Goal: Task Accomplishment & Management: Use online tool/utility

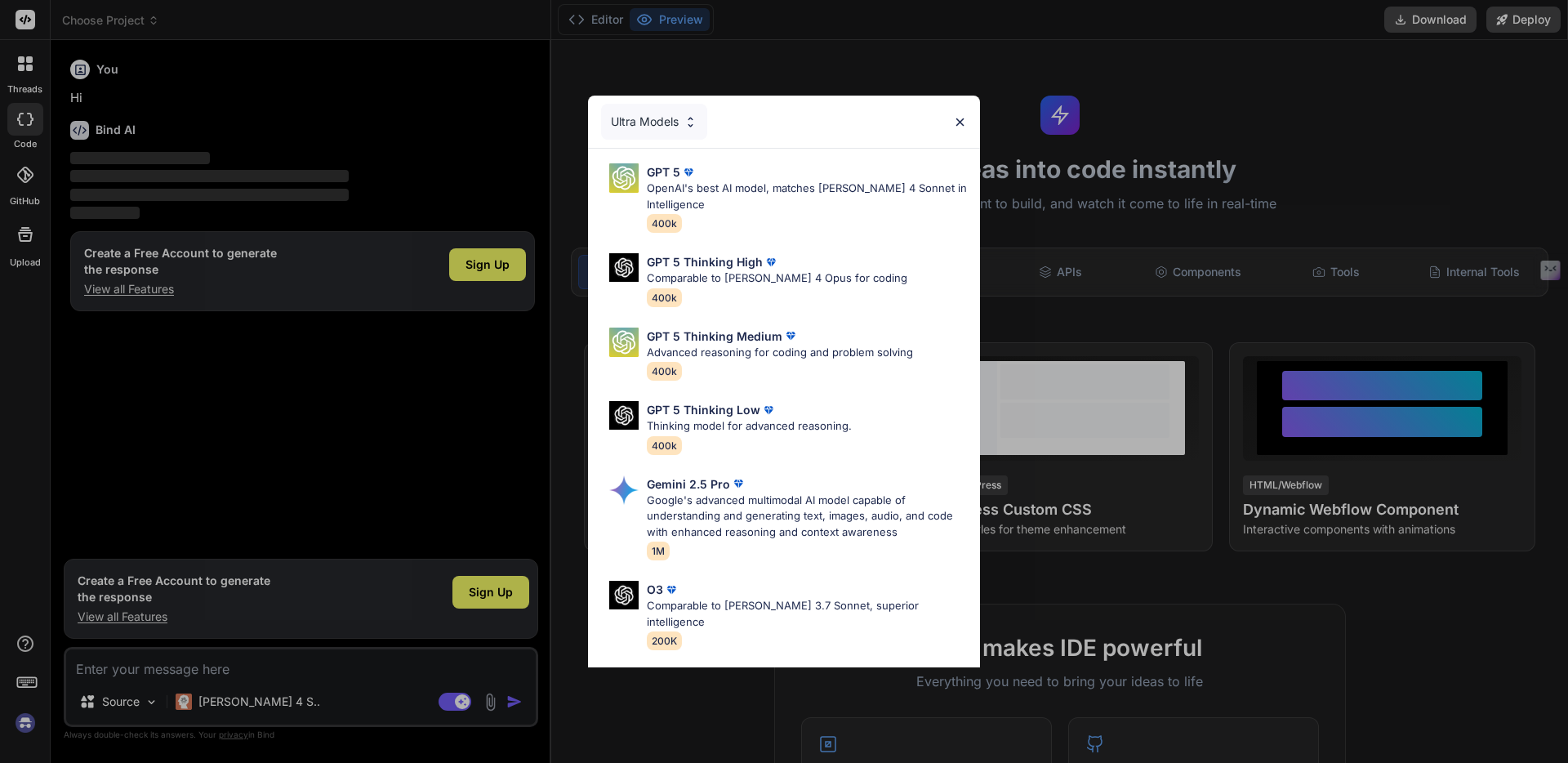
type textarea "x"
click at [734, 299] on div "GPT 5 Thinking High Comparable to [PERSON_NAME] 4 Opus for coding 400k" at bounding box center [776, 279] width 260 height 53
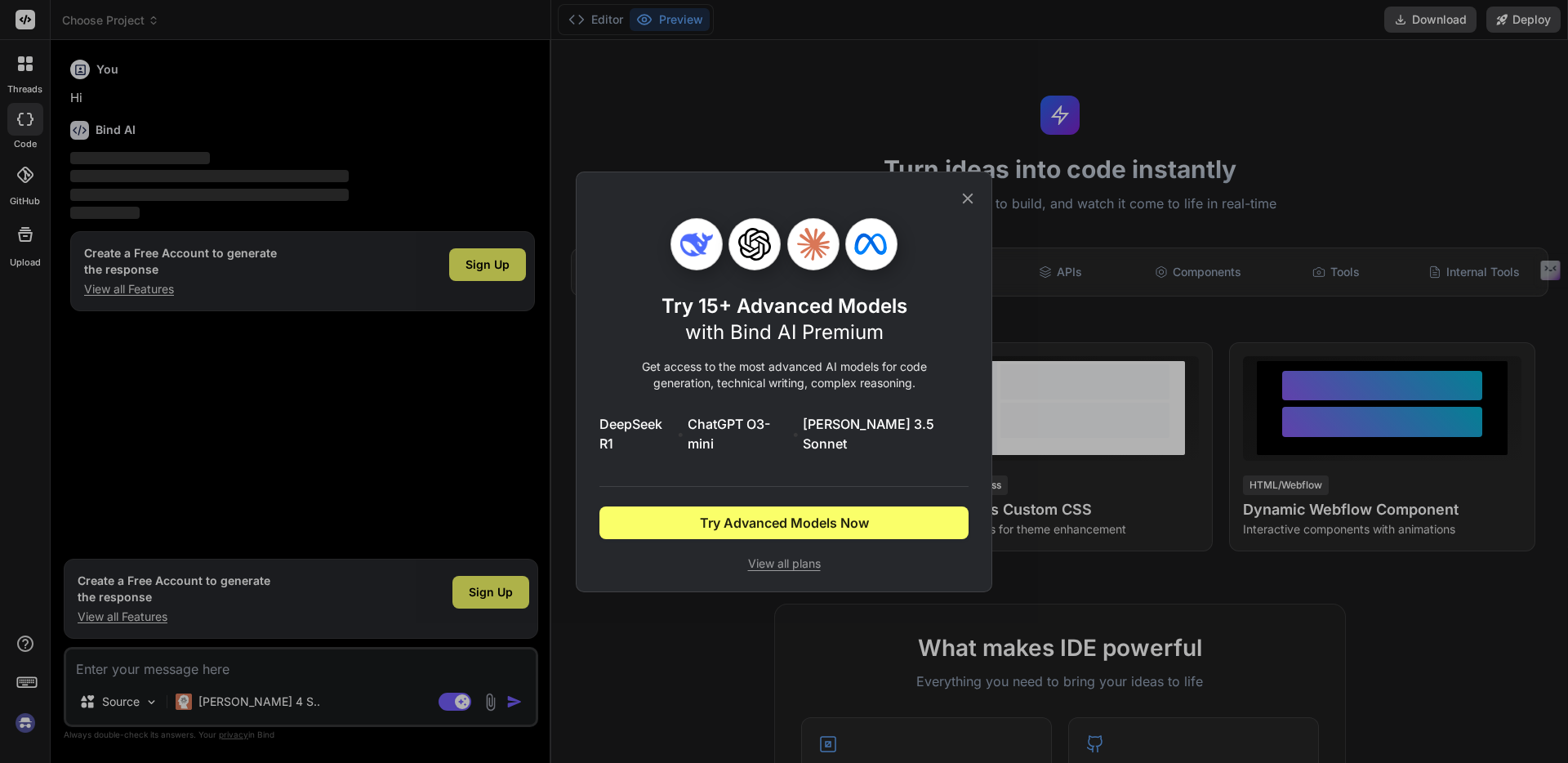
click at [970, 208] on icon at bounding box center [967, 198] width 18 height 18
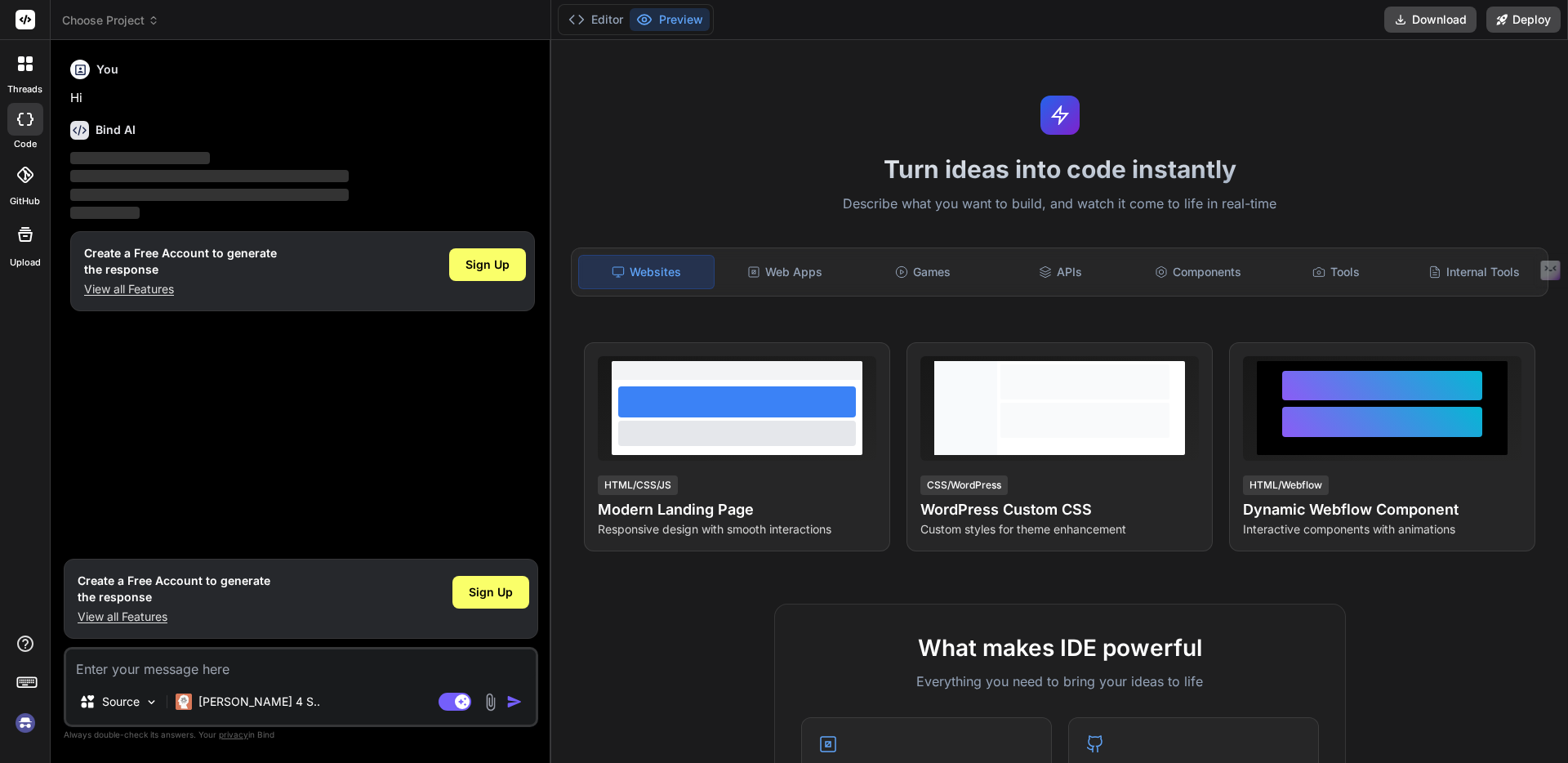
click at [225, 669] on textarea at bounding box center [300, 664] width 469 height 30
type textarea "b"
type textarea "x"
type textarea "bu"
type textarea "x"
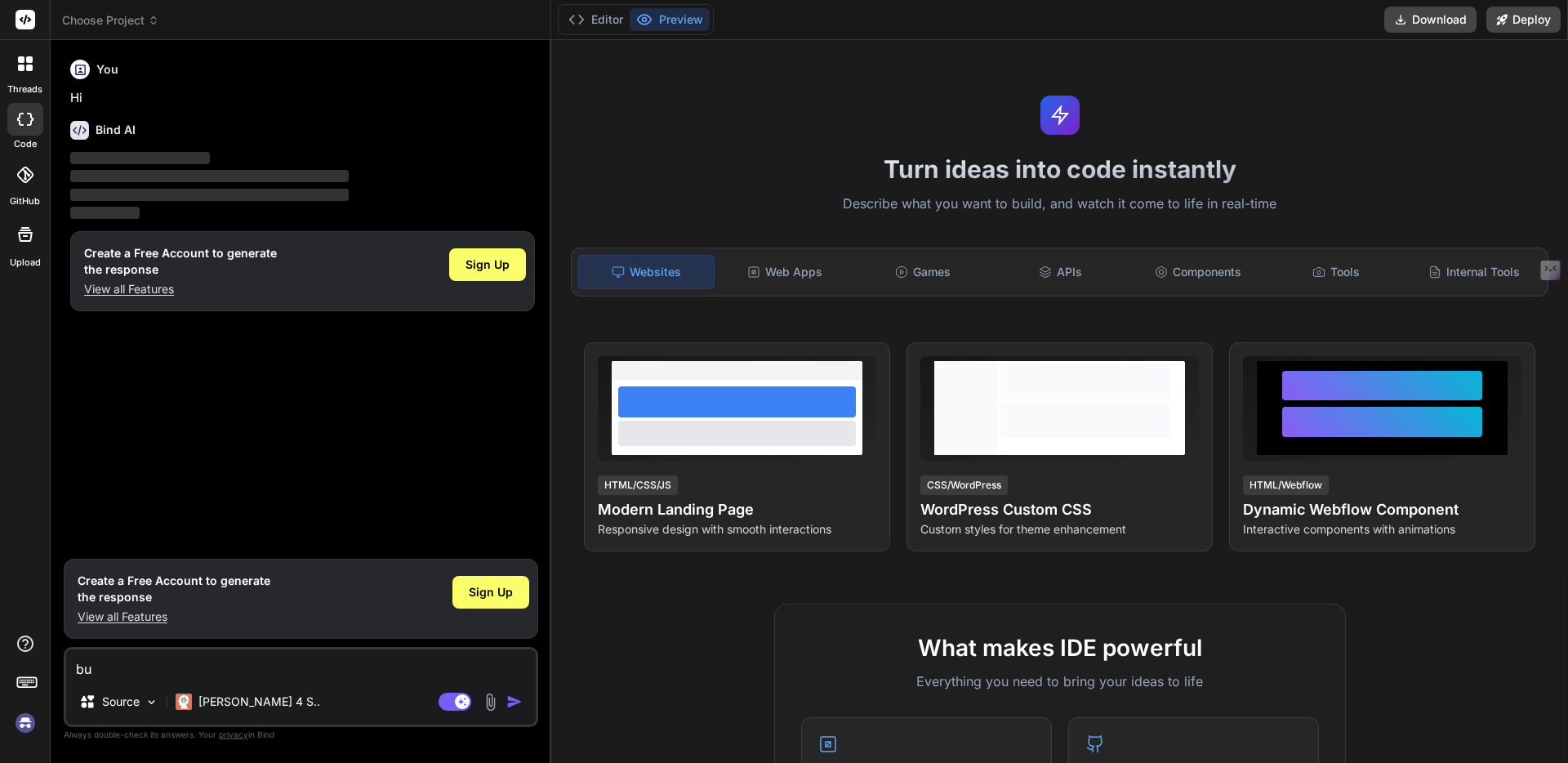
type textarea "[PERSON_NAME]"
type textarea "x"
type textarea "buil"
type textarea "x"
type textarea "build"
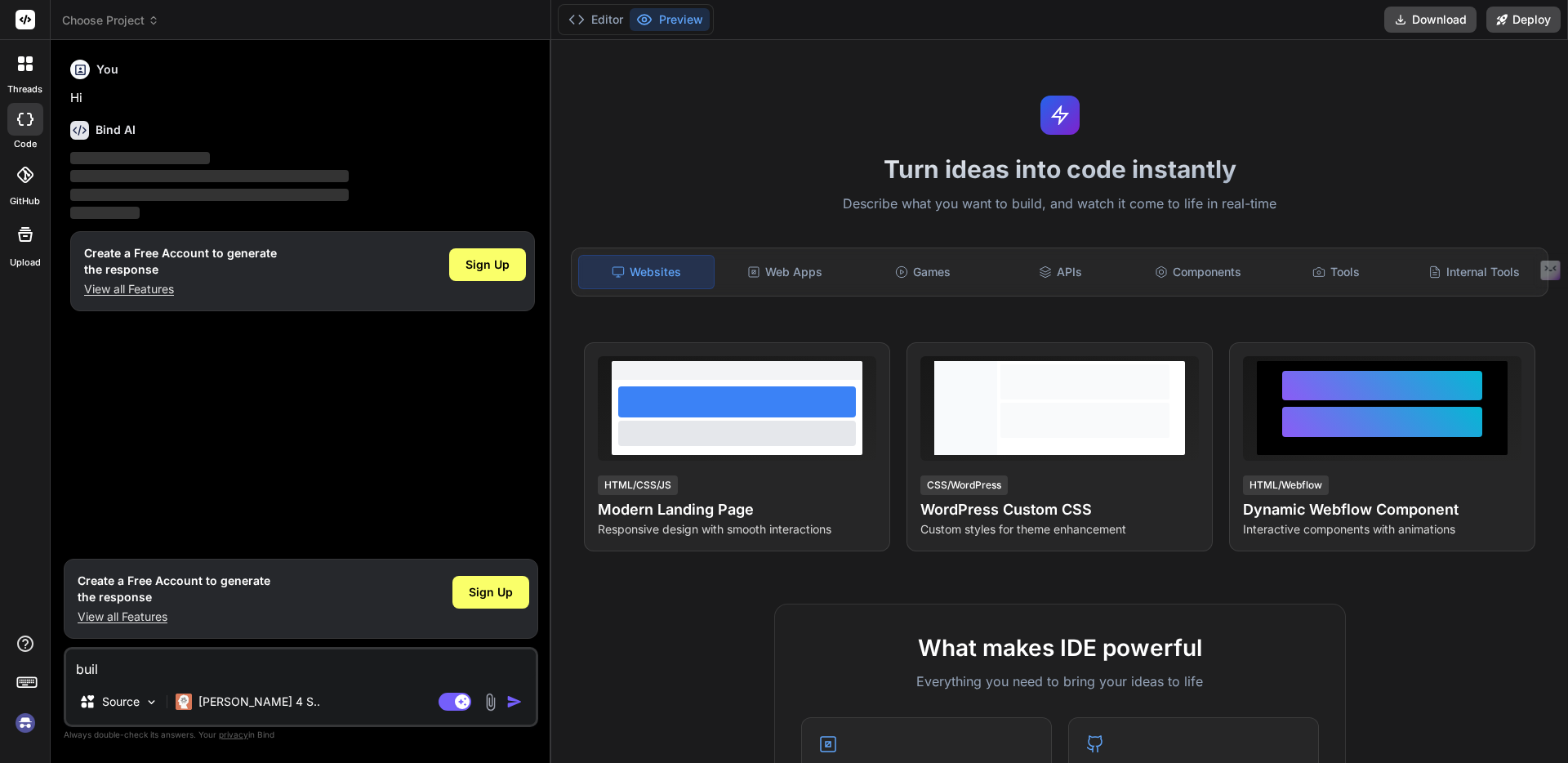
type textarea "x"
type textarea "build"
type textarea "x"
type textarea "build m"
type textarea "x"
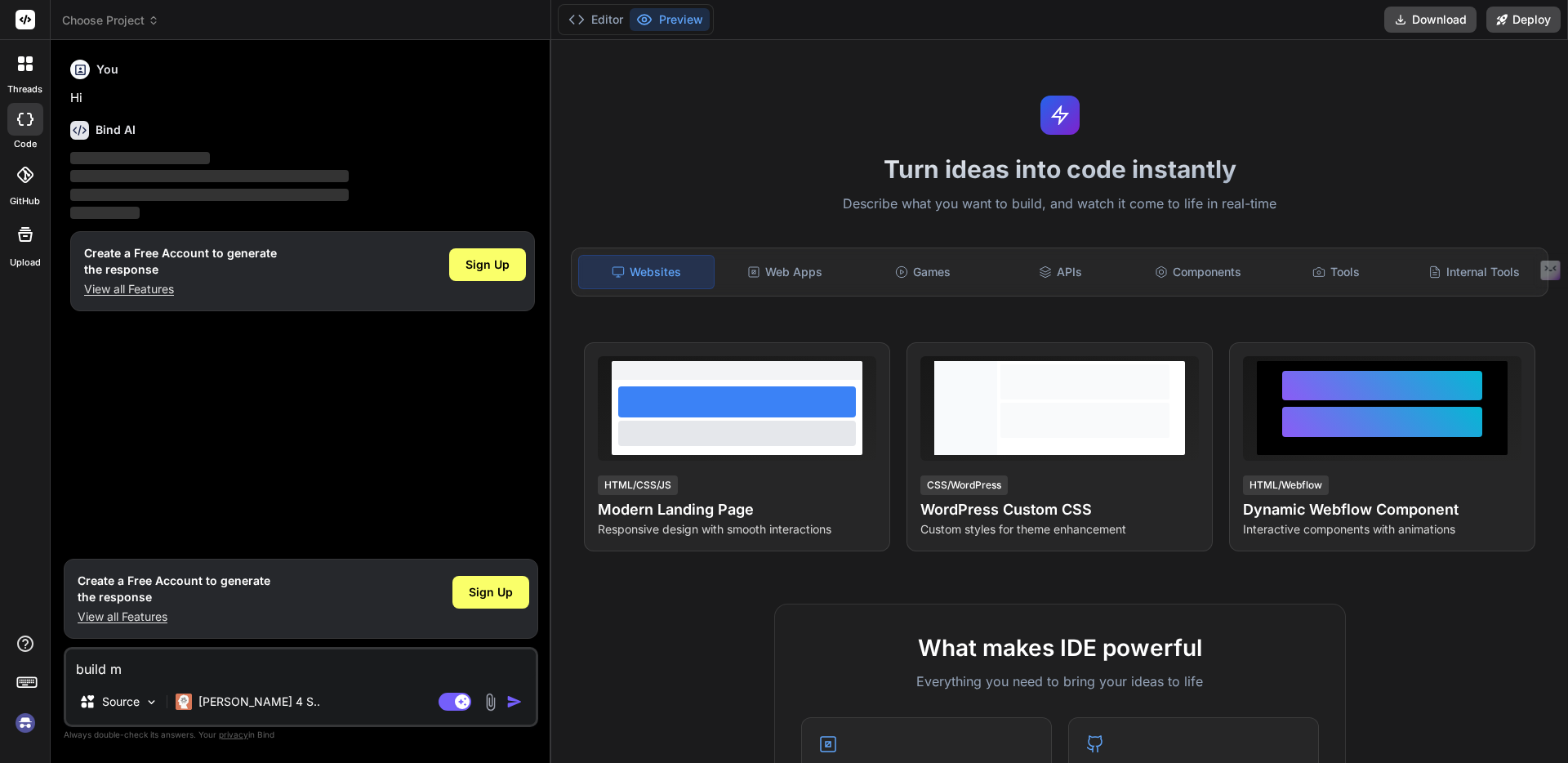
type textarea "build me"
type textarea "x"
type textarea "build me"
type textarea "x"
type textarea "build me t"
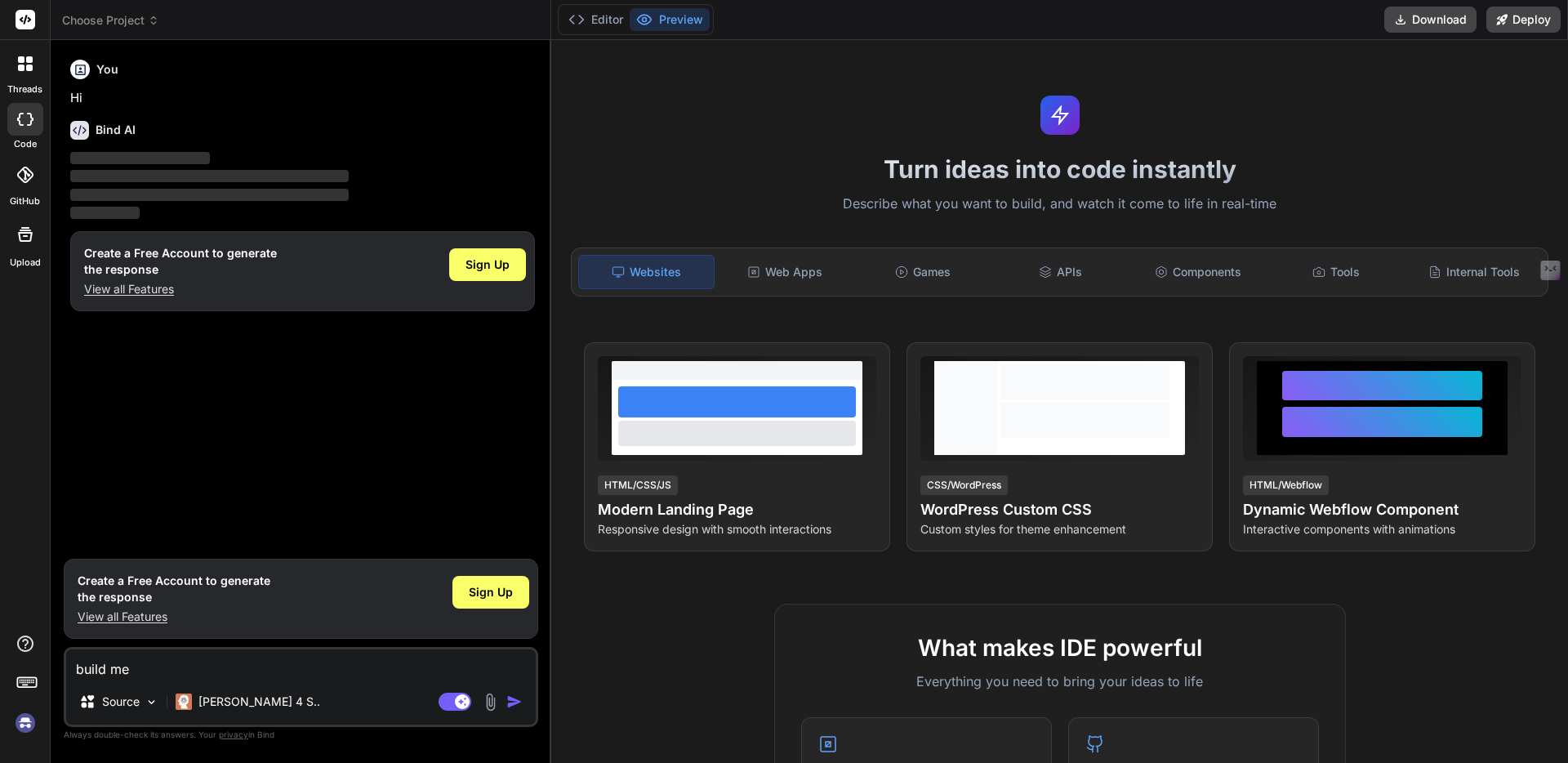
type textarea "x"
type textarea "build me th"
type textarea "x"
type textarea "build me the"
type textarea "x"
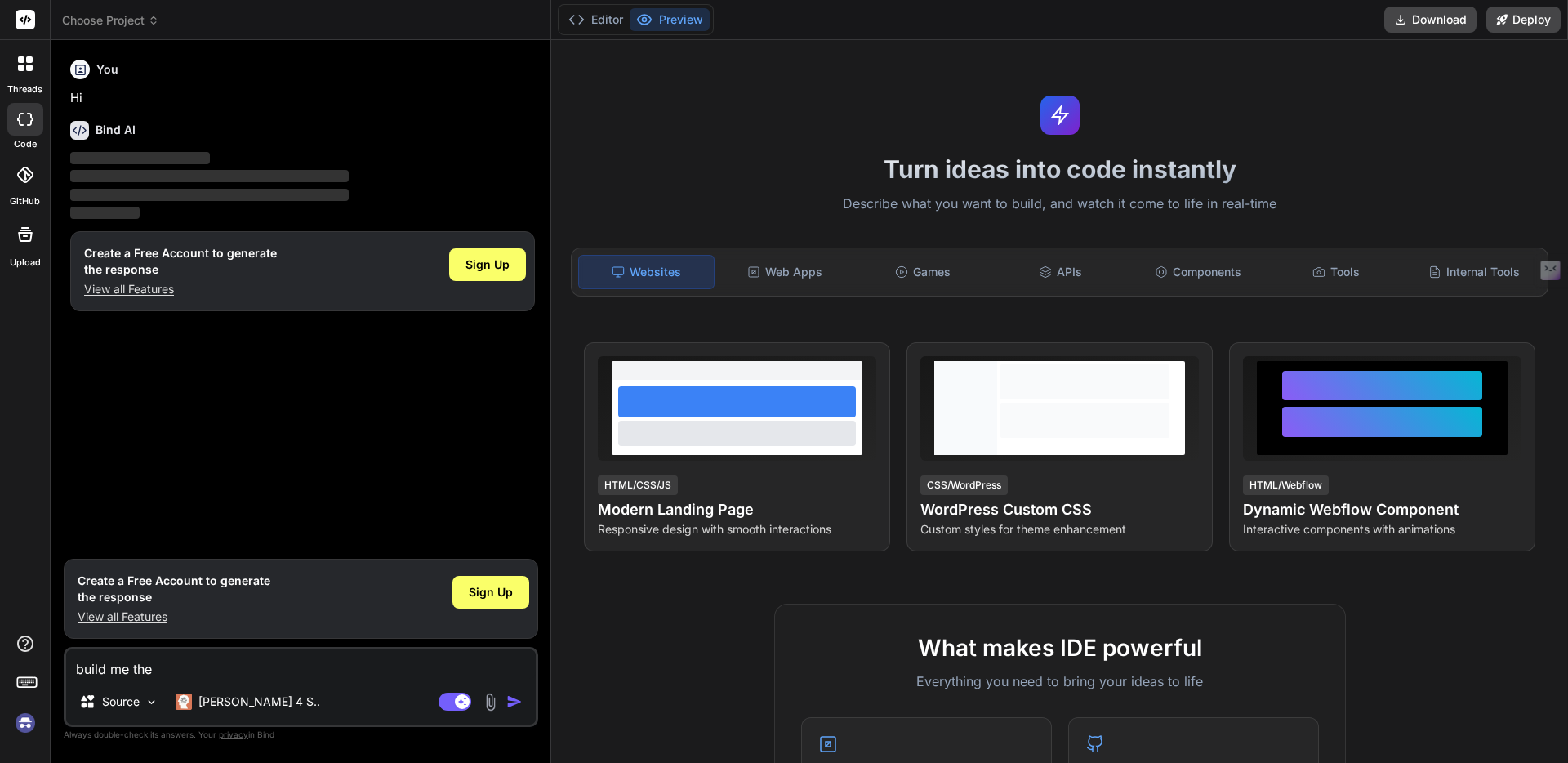
type textarea "build me the"
type textarea "x"
type textarea "build me the b"
type textarea "x"
type textarea "build me the be"
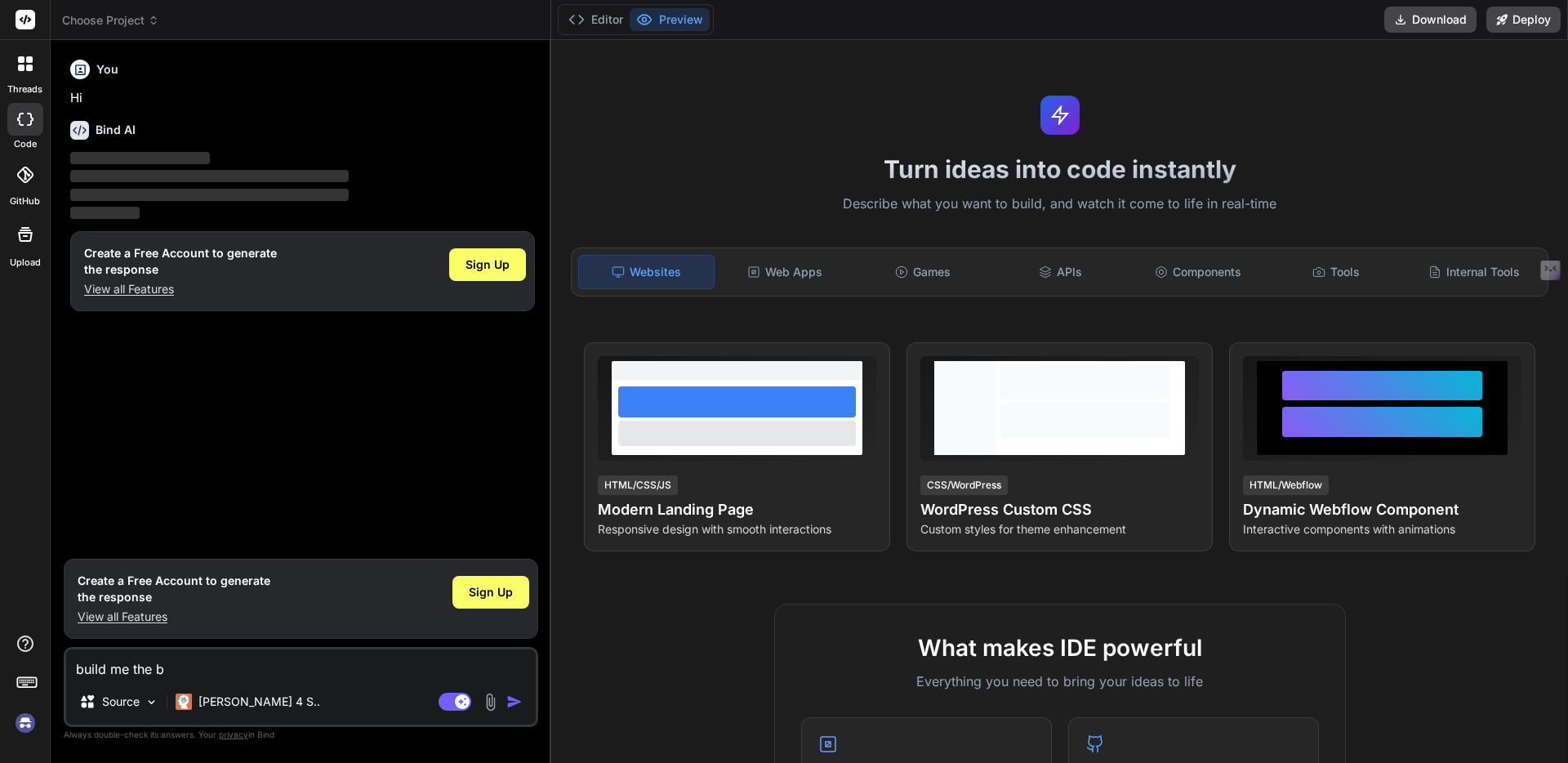
type textarea "x"
type textarea "build me the bes"
type textarea "x"
type textarea "build me the best"
type textarea "x"
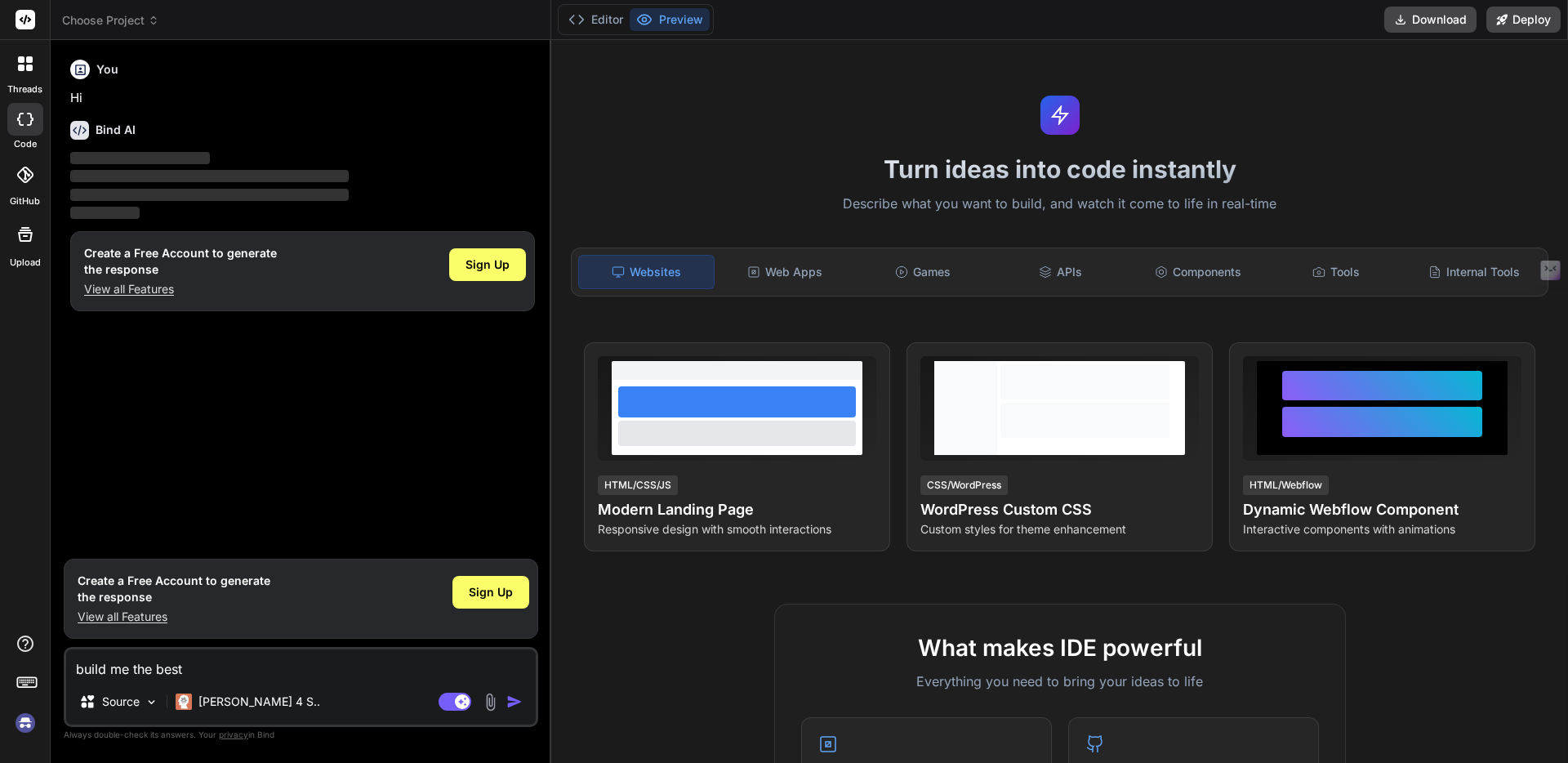
type textarea "build me the best"
type textarea "x"
type textarea "build me the best f"
type textarea "x"
type textarea "build me the best fu"
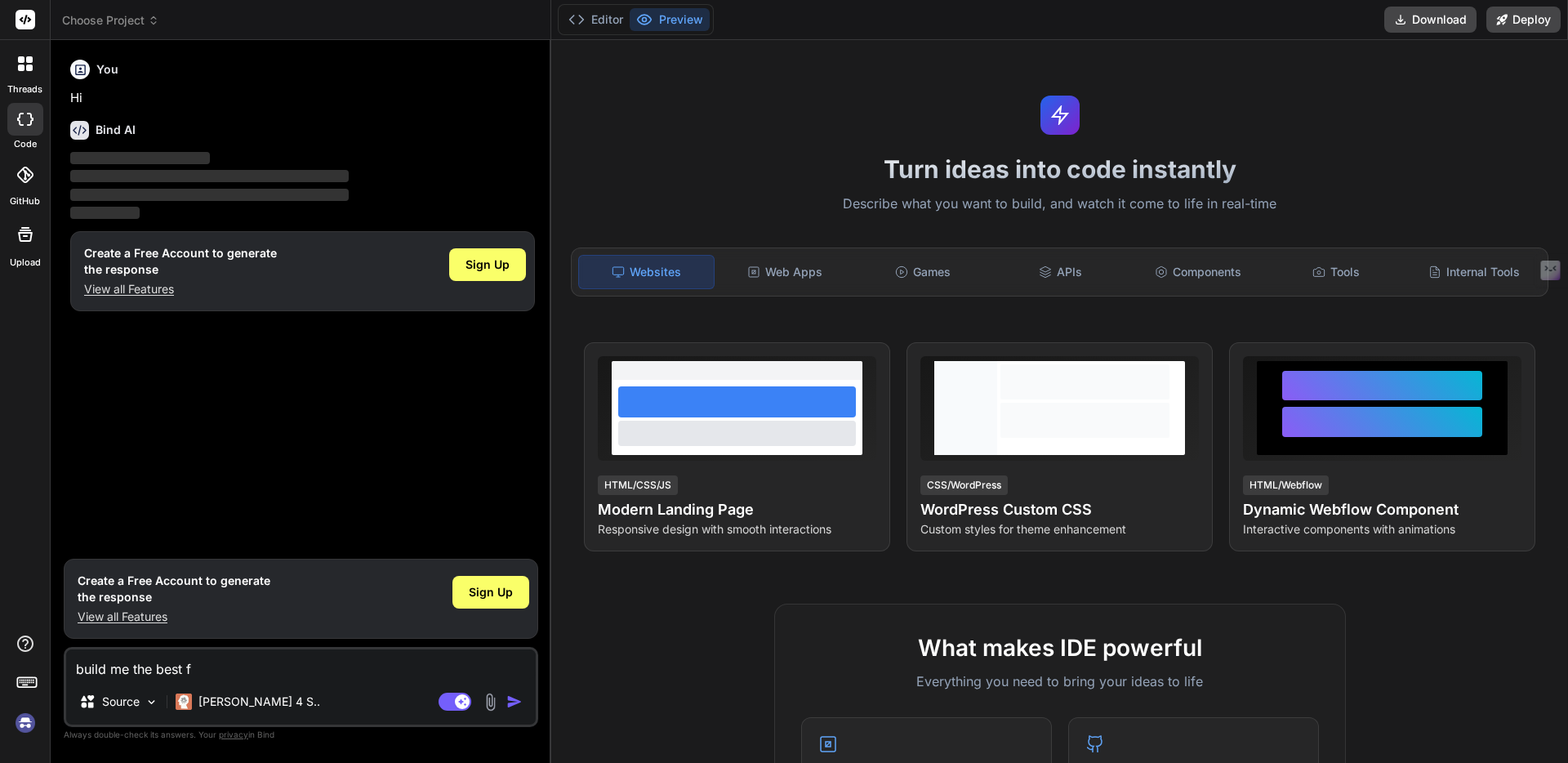
type textarea "x"
type textarea "build me the best fut"
type textarea "x"
type textarea "build me the best futu"
type textarea "x"
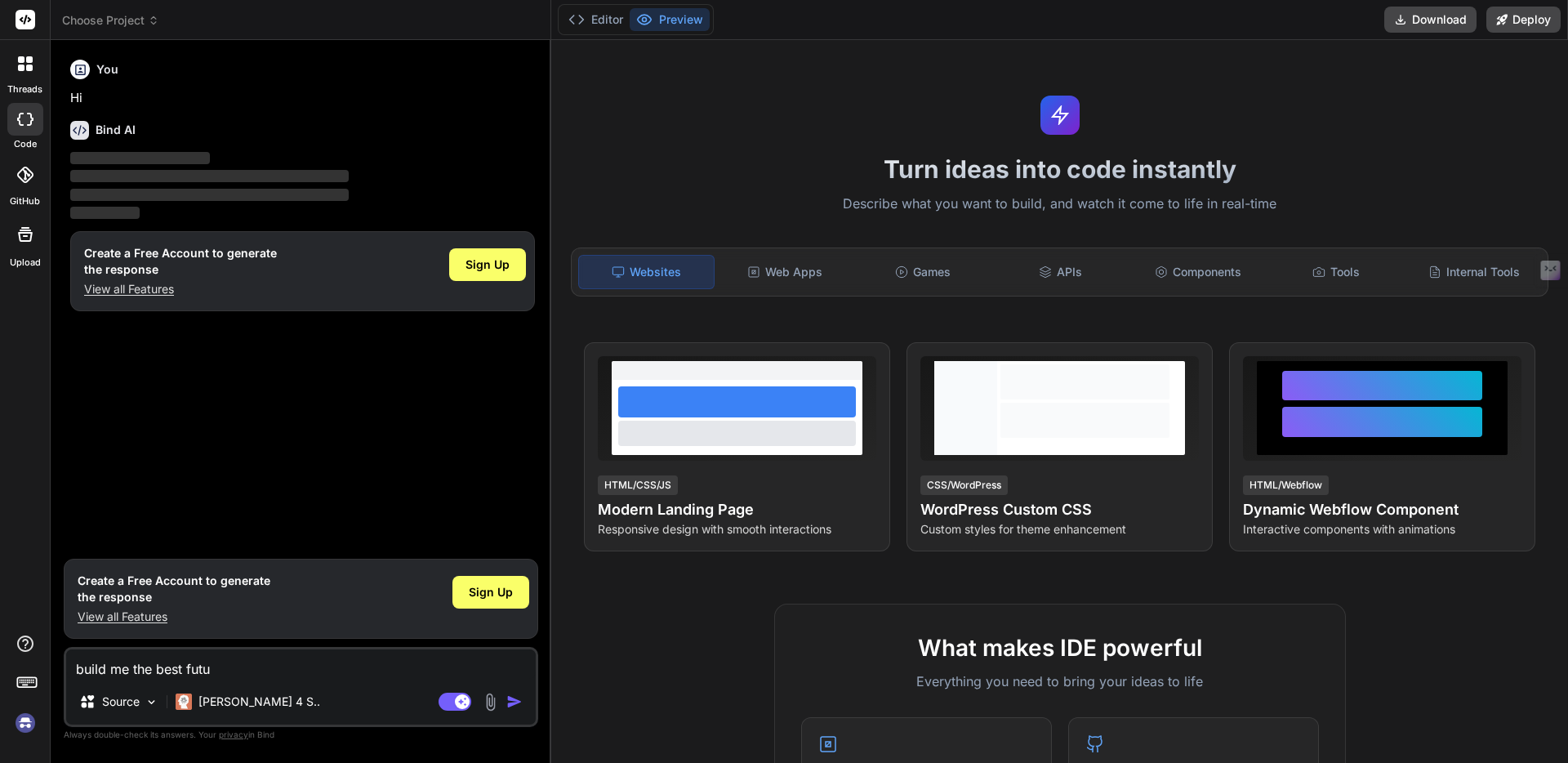
type textarea "build me the best futur"
type textarea "x"
type textarea "build me the best futuri"
type textarea "x"
type textarea "build me the best futuris"
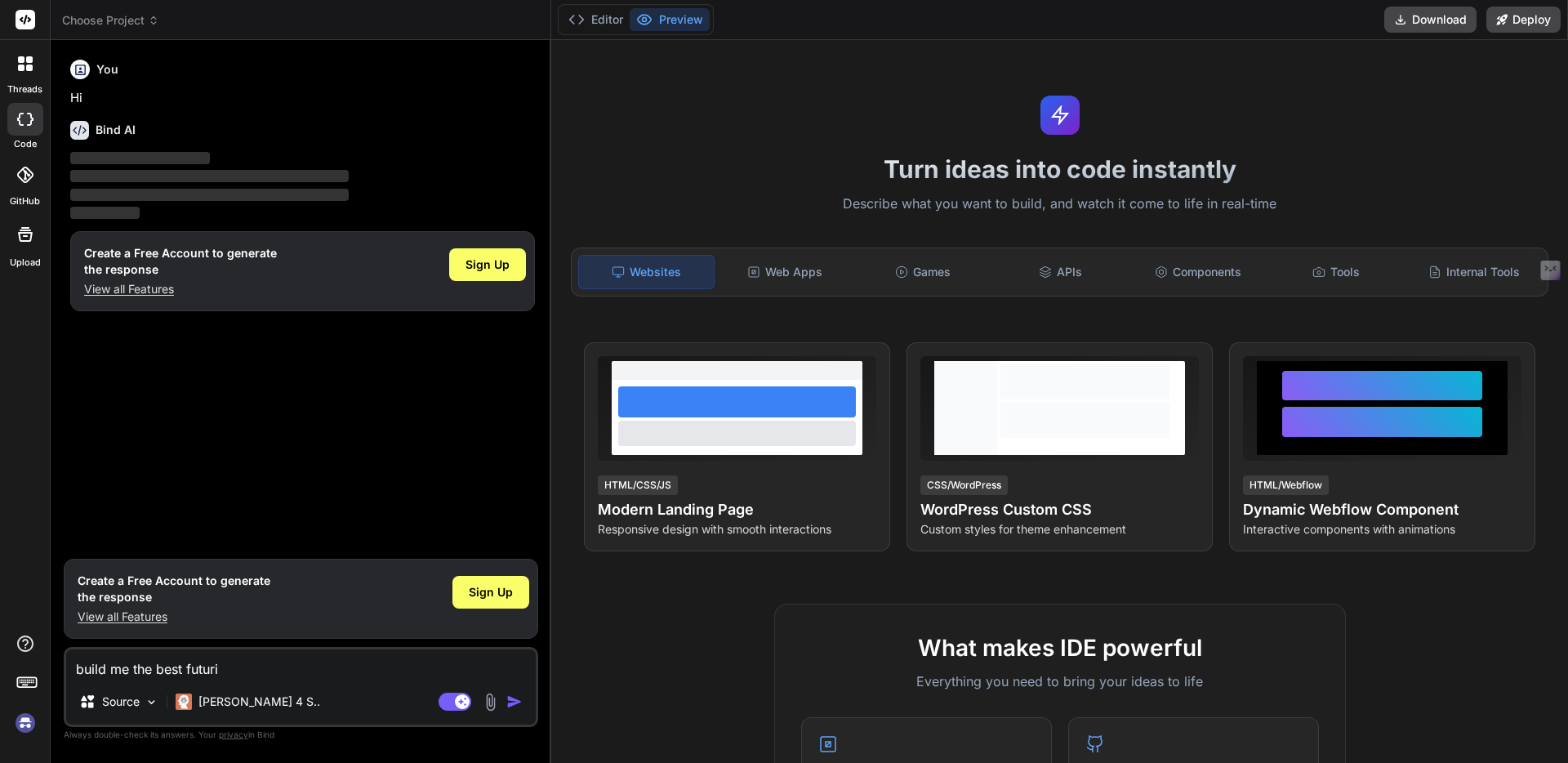
type textarea "x"
type textarea "build me the best futurist"
type textarea "x"
type textarea "build me the best futuristi"
type textarea "x"
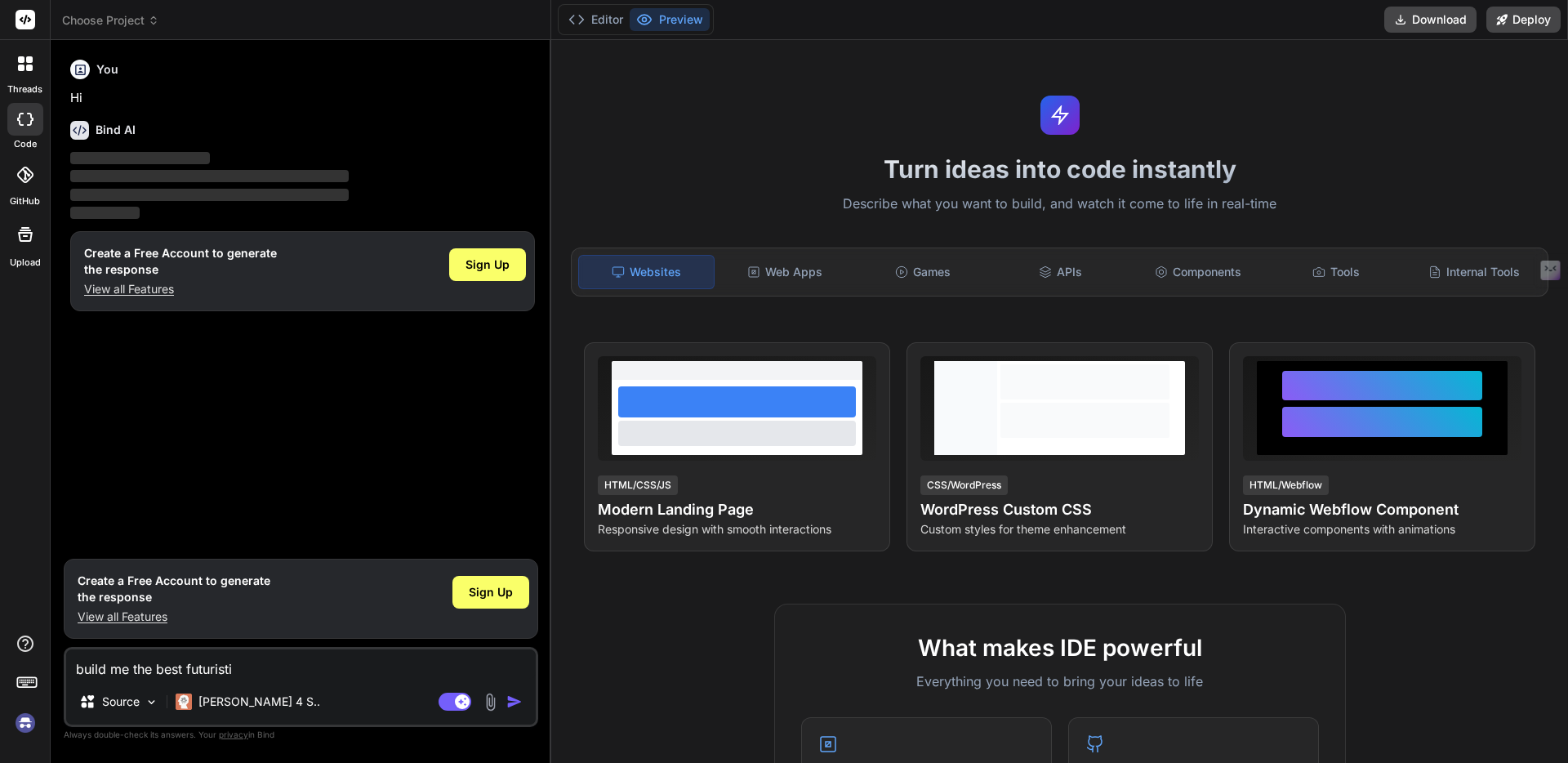
type textarea "build me the best futuristic"
type textarea "x"
type textarea "build me the best futuristic"
type textarea "x"
type textarea "build me the best futuristic w"
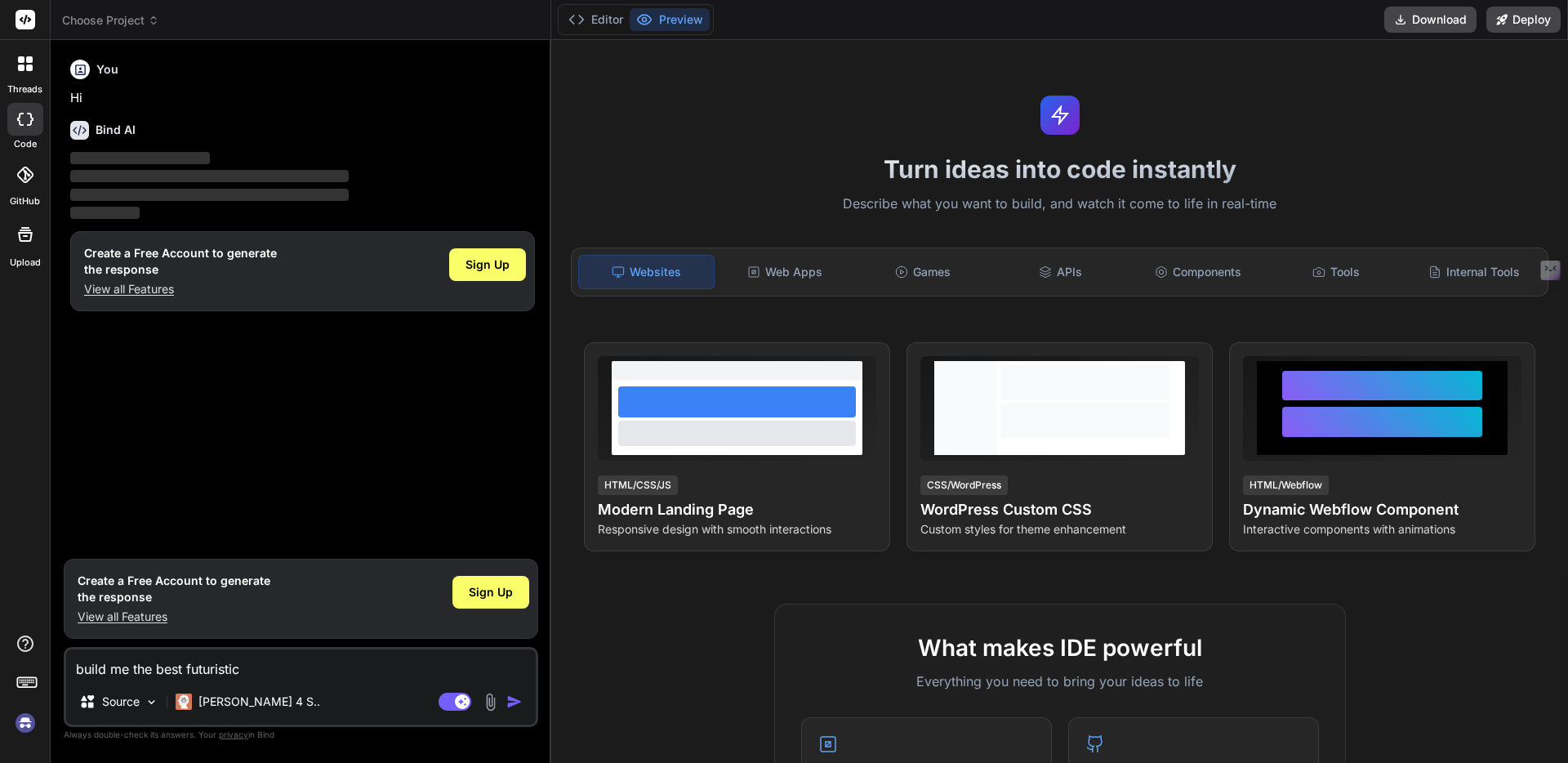
type textarea "x"
type textarea "build me the best futuristic we"
type textarea "x"
type textarea "build me the best futuristic web"
type textarea "x"
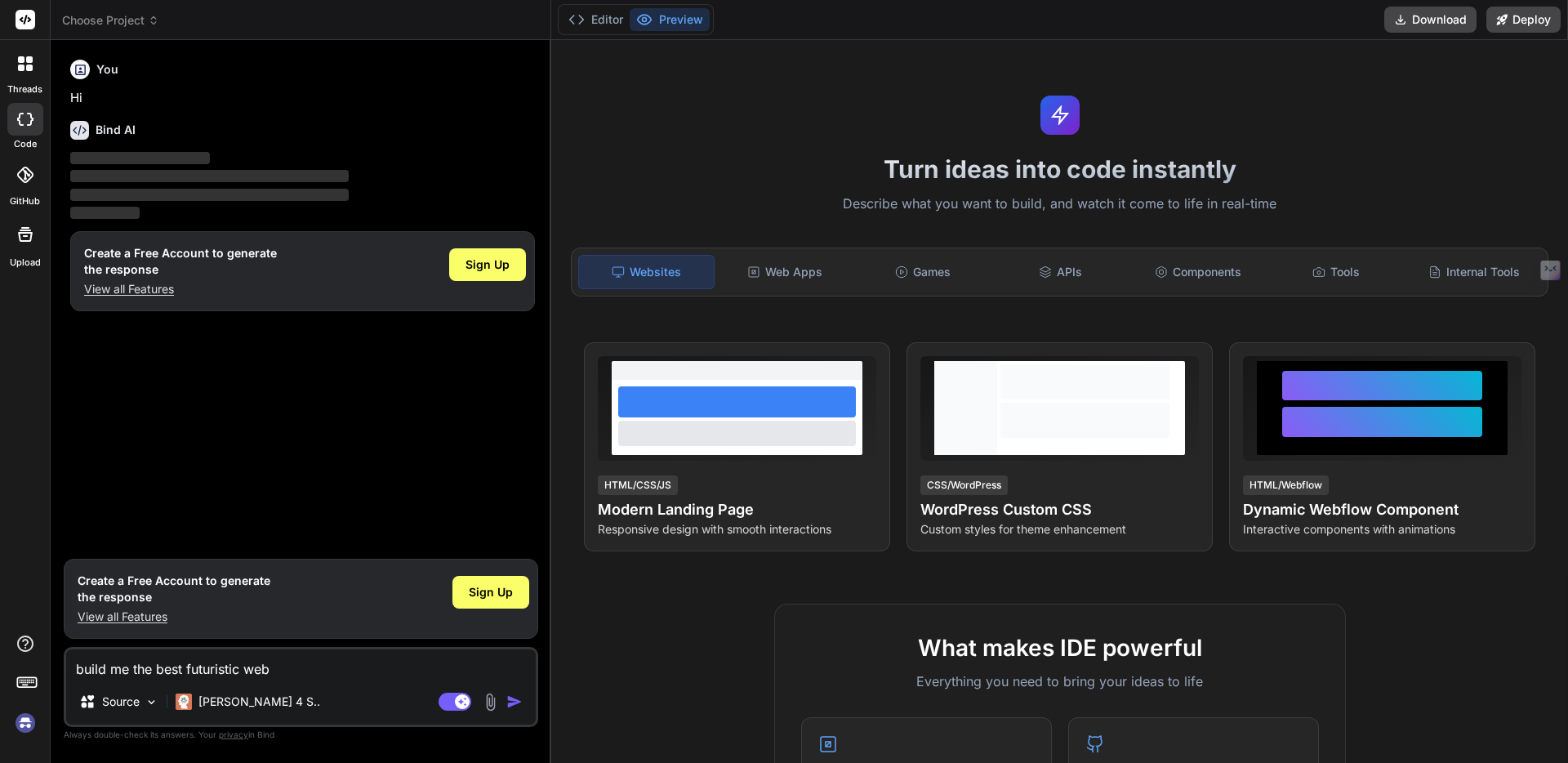
type textarea "build me the best futuristic webs"
type textarea "x"
type textarea "build me the best futuristic websi"
type textarea "x"
type textarea "build me the best futuristic websit"
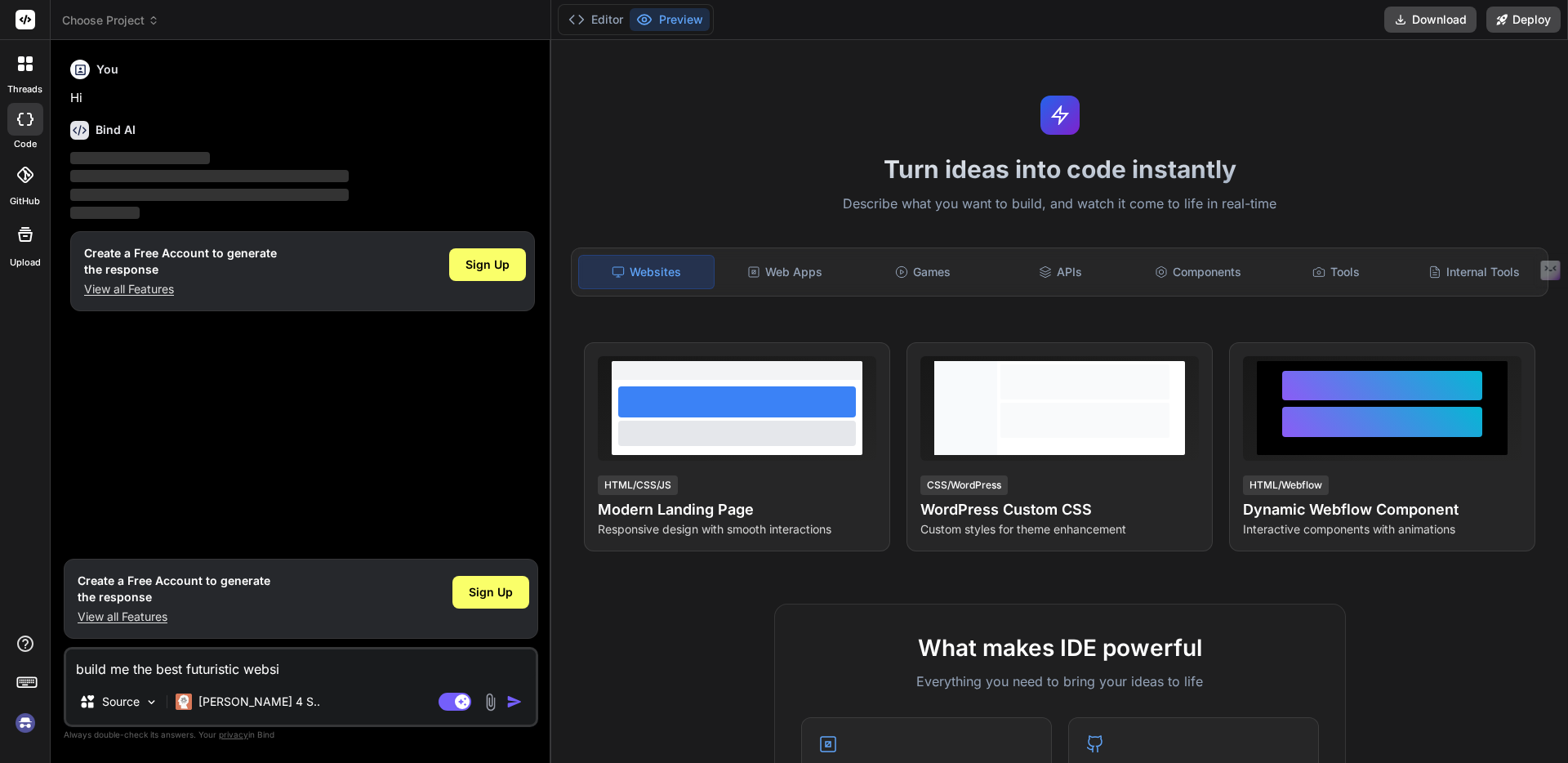
type textarea "x"
type textarea "build me the best futuristic website"
type textarea "x"
type textarea "build me the best futuristic website"
type textarea "x"
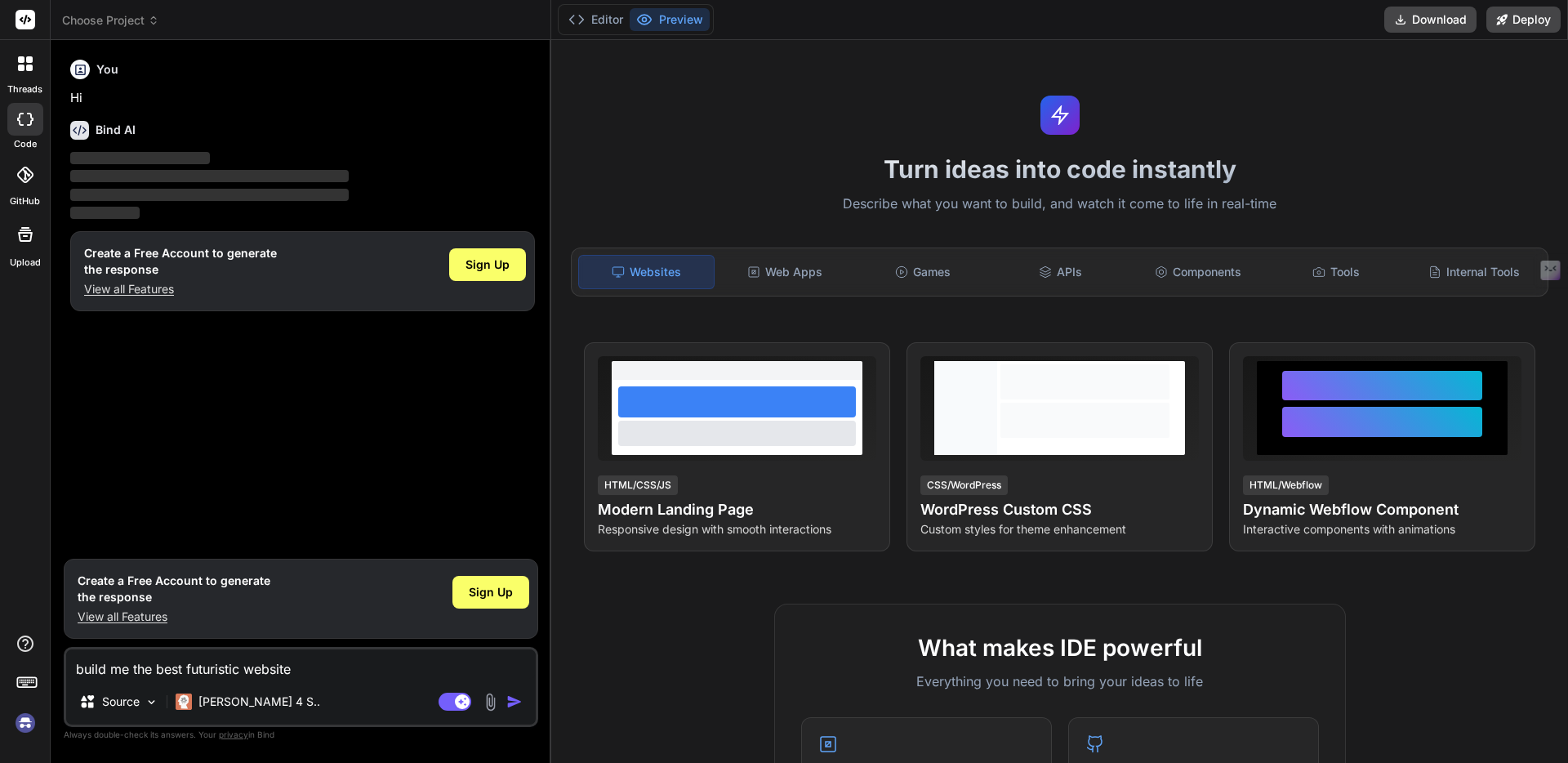
type textarea "build me the best futuristic website t"
type textarea "x"
type textarea "build me the best futuristic website tah"
type textarea "x"
type textarea "build me the best futuristic website taht"
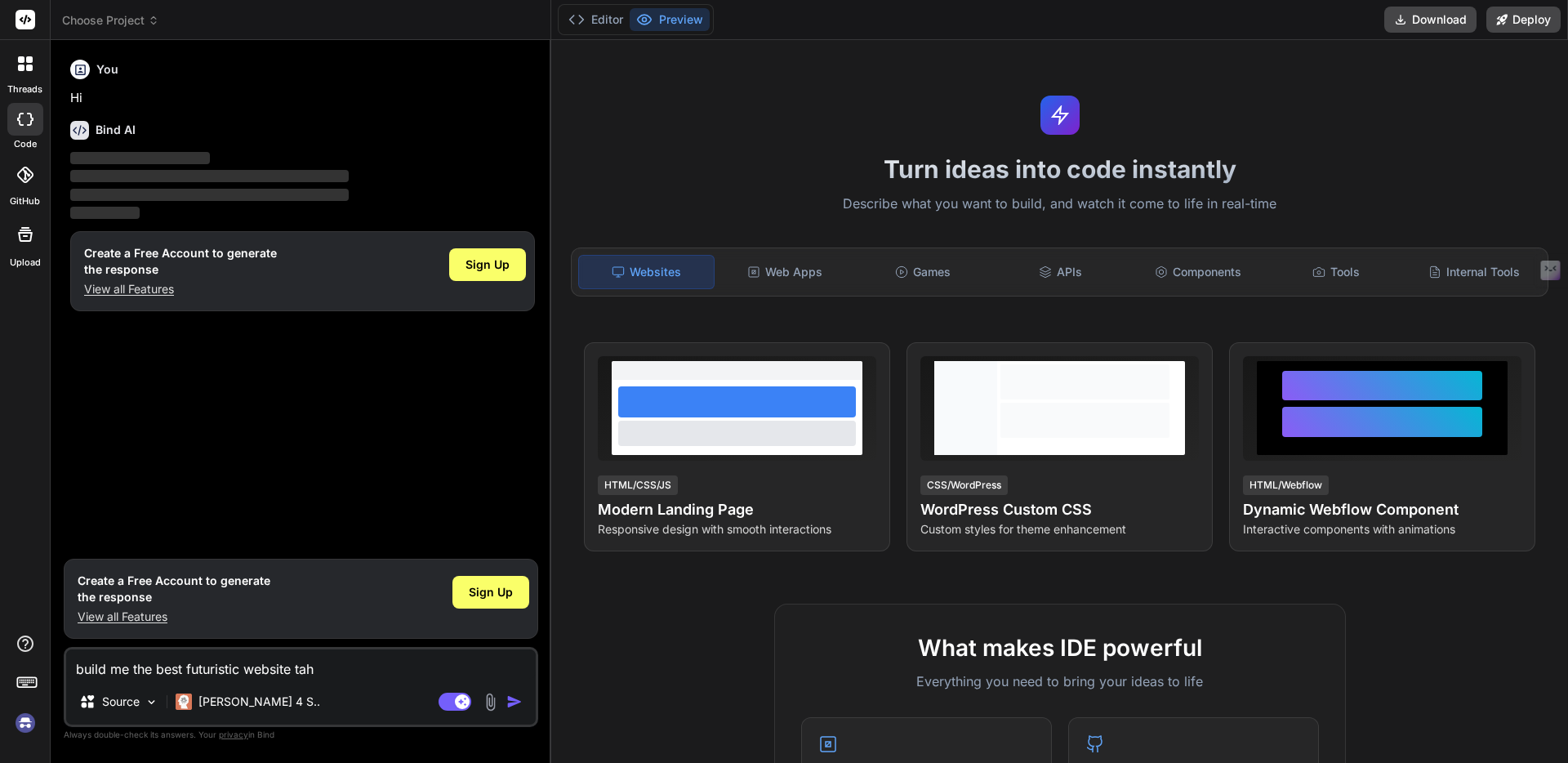
type textarea "x"
type textarea "build me the best futuristic website taht"
type textarea "x"
type textarea "build me the best futuristic website taht"
type textarea "x"
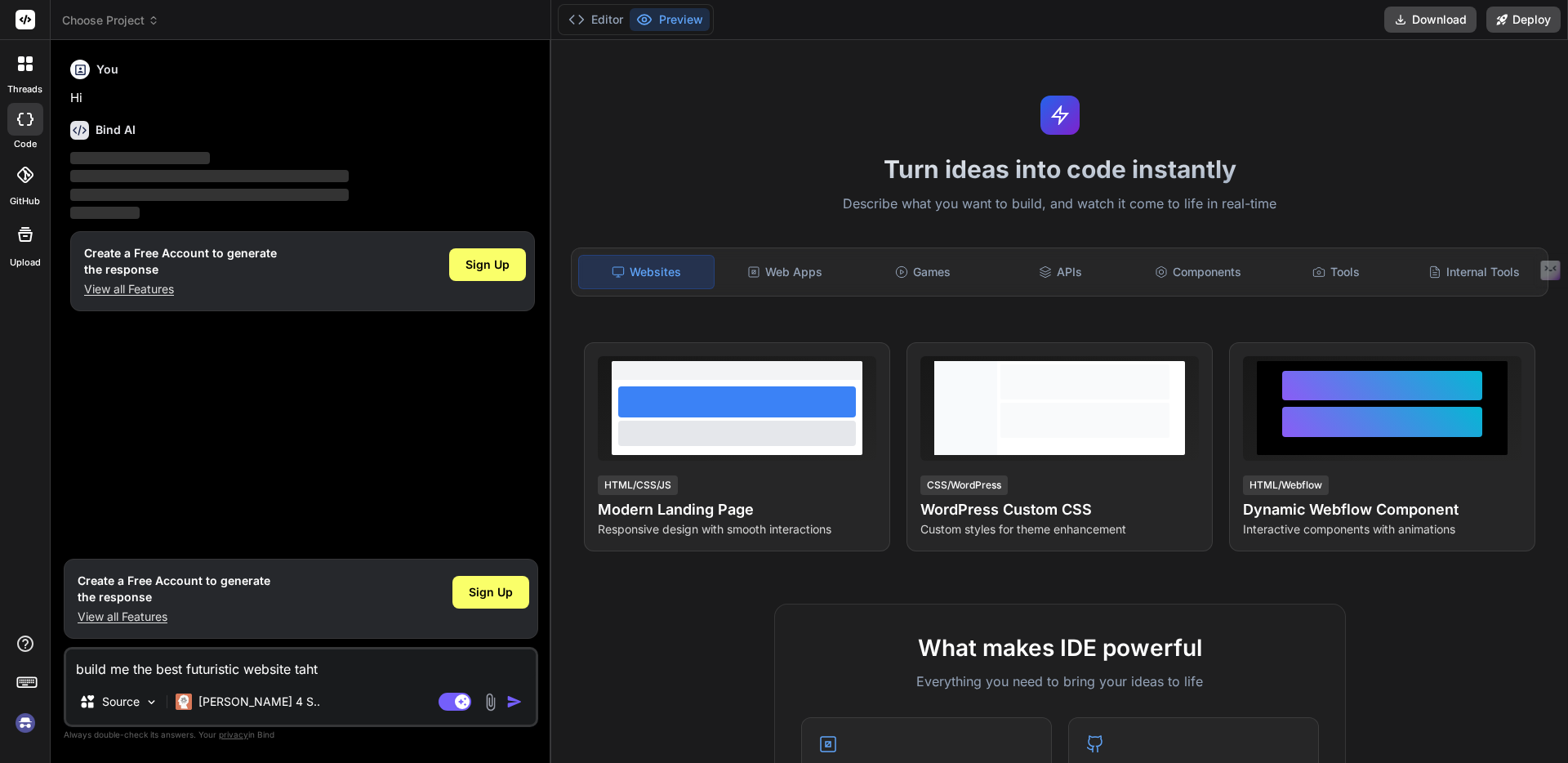
type textarea "build me the best futuristic website tah"
type textarea "x"
type textarea "build me the best futuristic website ta"
type textarea "x"
type textarea "build me the best futuristic website t"
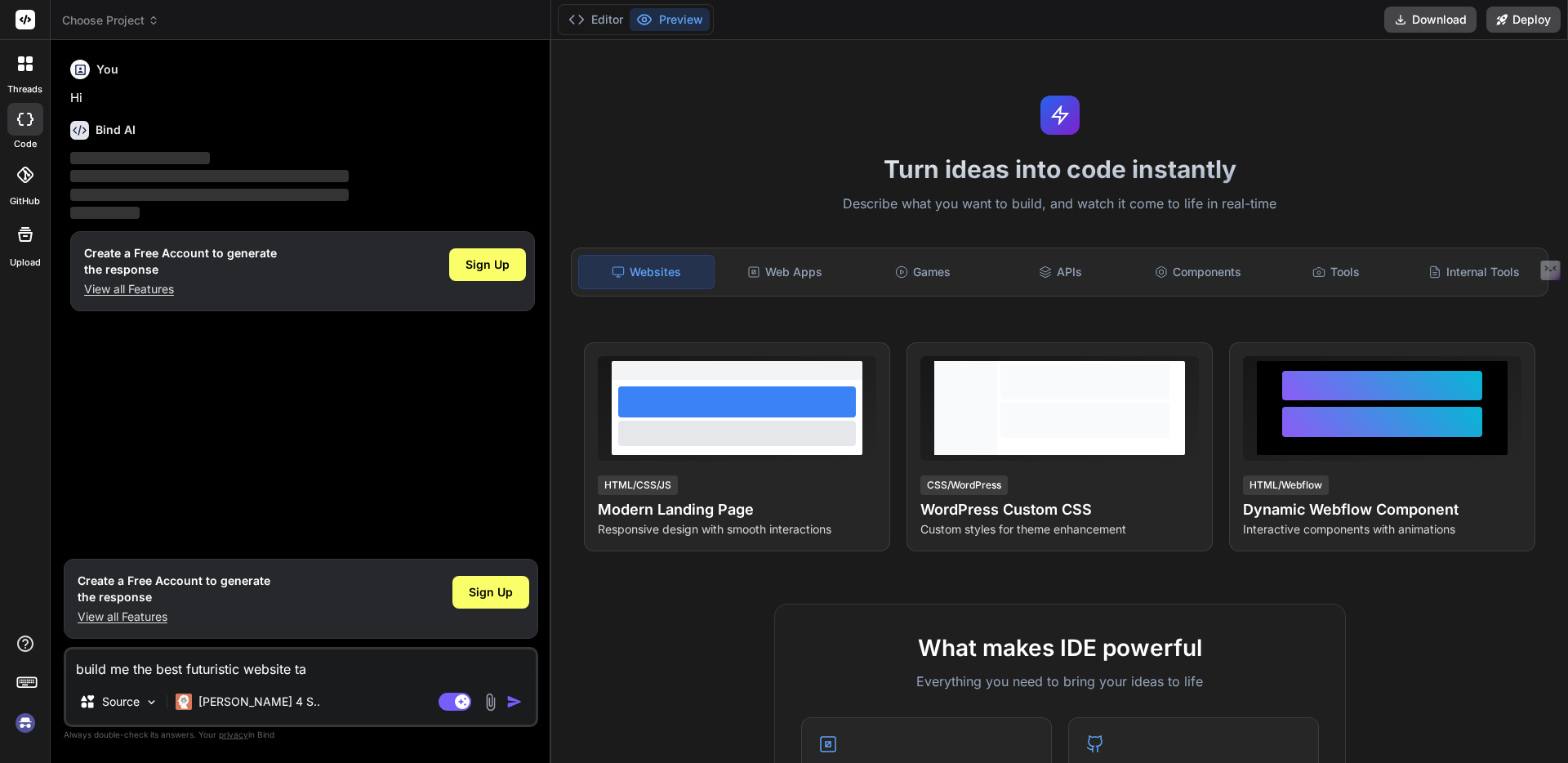
type textarea "x"
type textarea "build me the best futuristic website th"
type textarea "x"
type textarea "build me the best futuristic website tha"
type textarea "x"
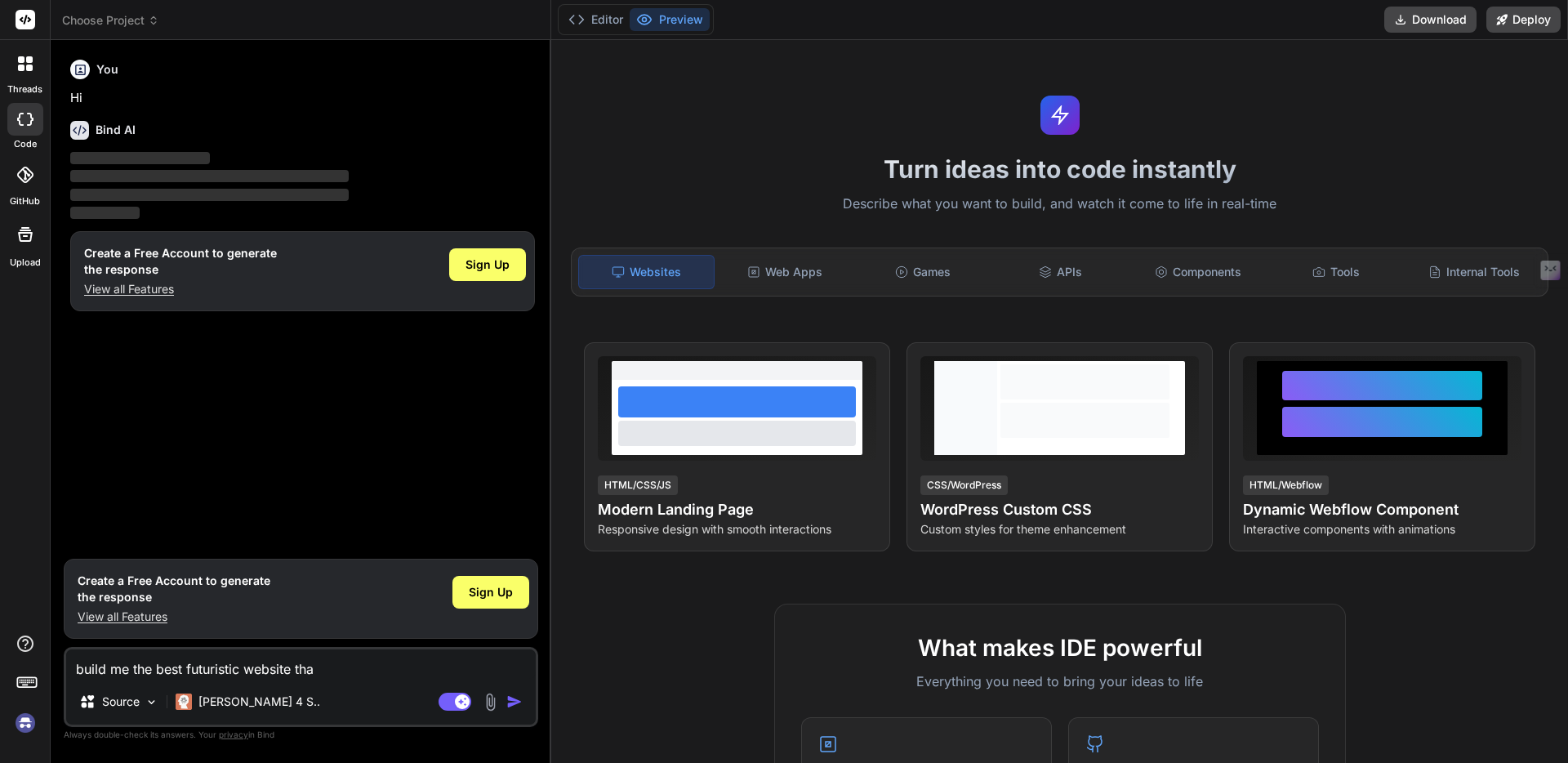
type textarea "build me the best futuristic website that"
type textarea "x"
type textarea "build me the best futuristic website that"
type textarea "x"
type textarea "build me the best futuristic website that I"
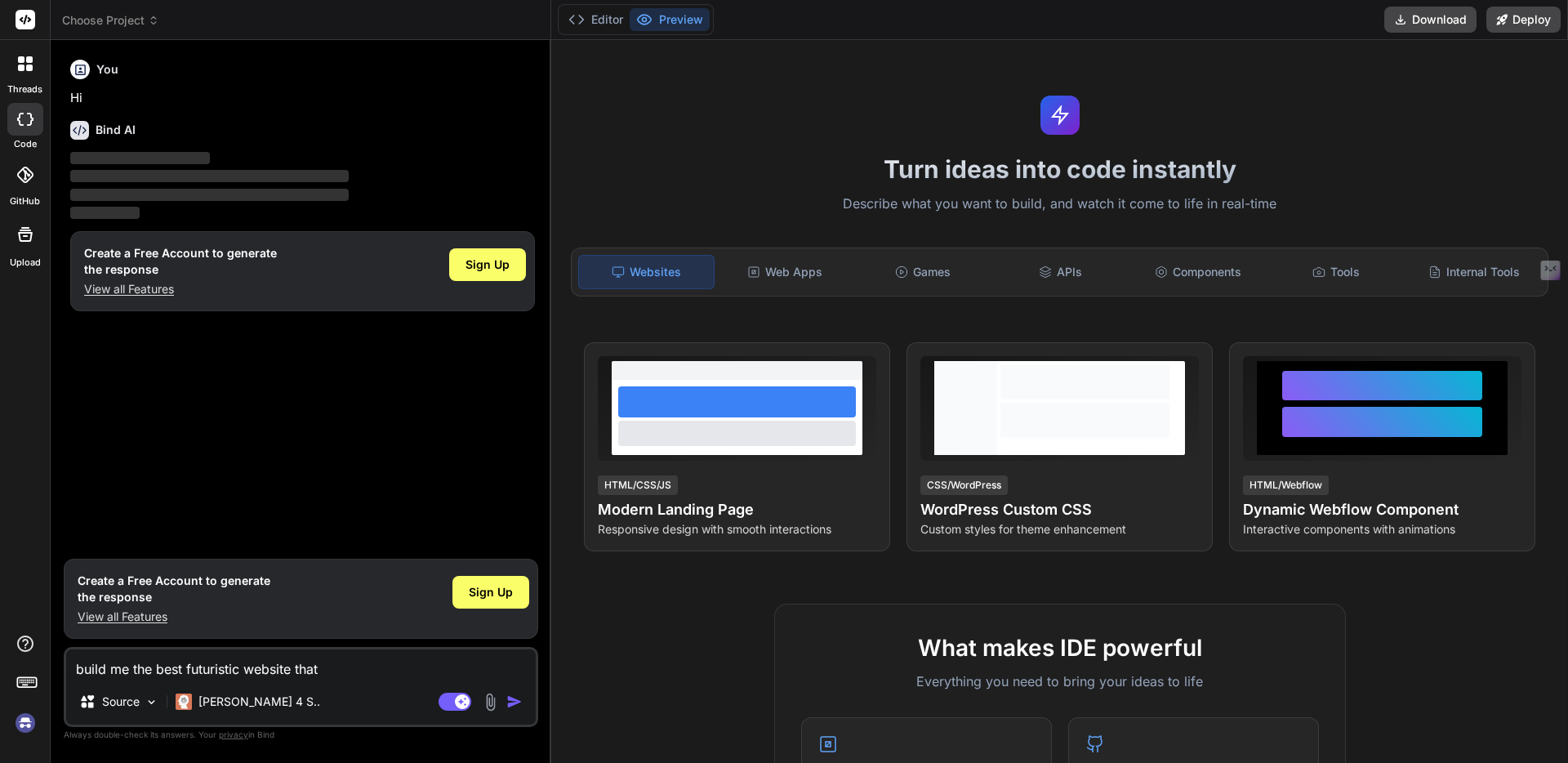
type textarea "x"
type textarea "build me the best futuristic website that I"
type textarea "x"
type textarea "build me the best futuristic website that I c"
type textarea "x"
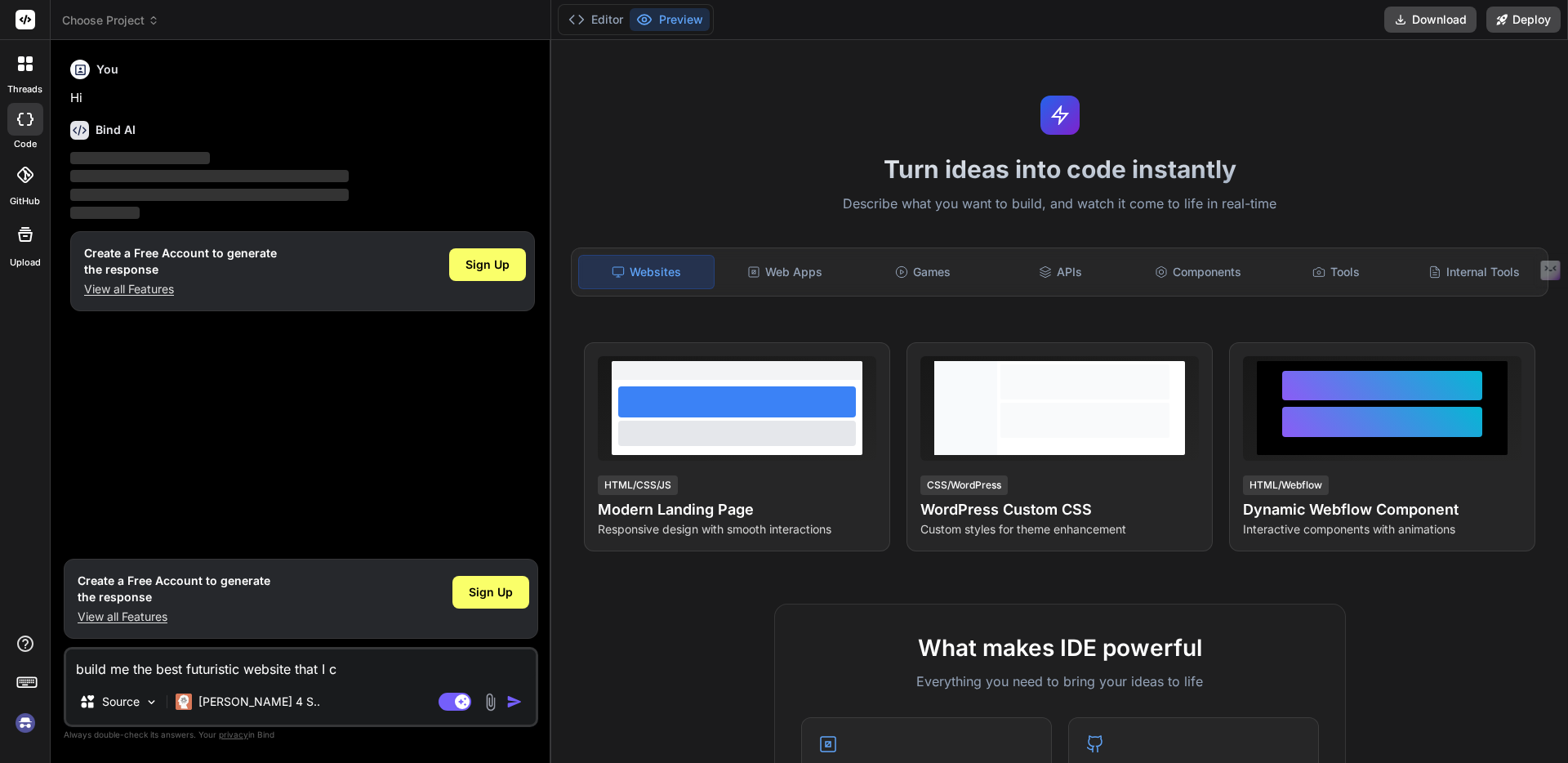
type textarea "build me the best futuristic website that I ca"
type textarea "x"
type textarea "build me the best futuristic website that I can"
type textarea "x"
type textarea "build me the best futuristic website that I can"
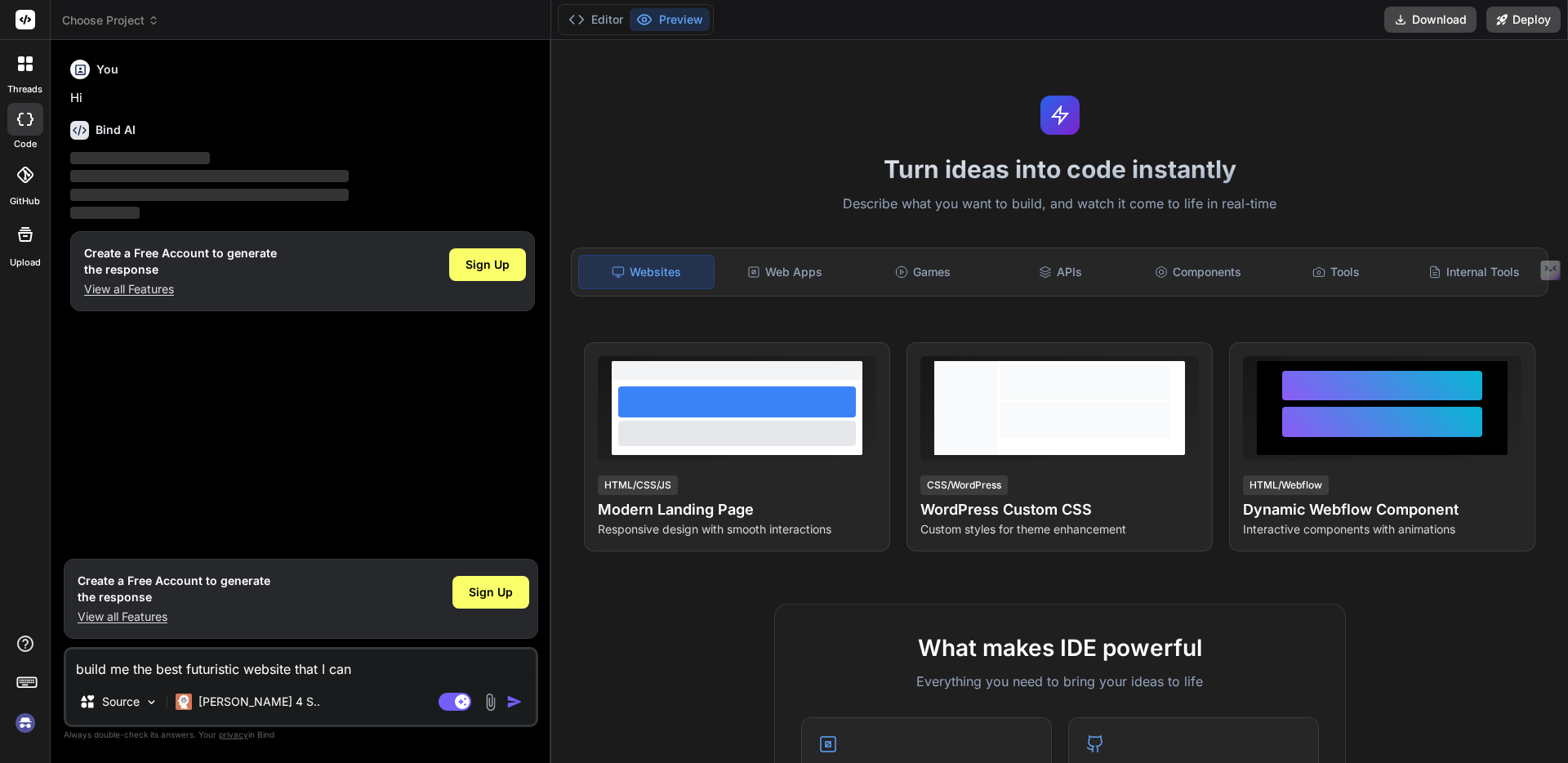
type textarea "x"
type textarea "build me the best futuristic website that I can p"
type textarea "x"
type textarea "build me the best futuristic website that I can pu"
type textarea "x"
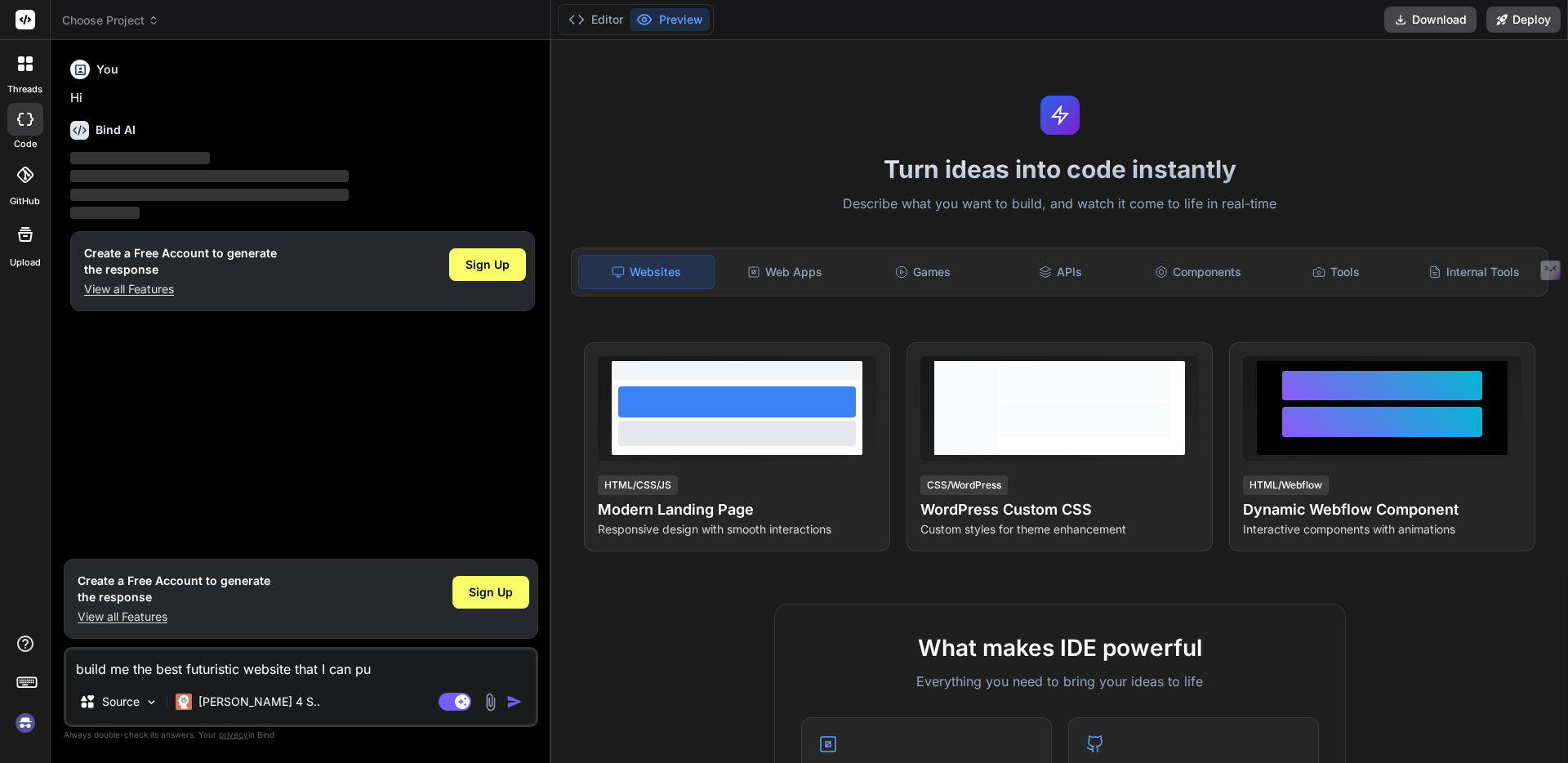
type textarea "build me the best futuristic website that I can put"
type textarea "x"
type textarea "build me the best futuristic website that I can put"
type textarea "x"
type textarea "build me the best futuristic website that I can put i"
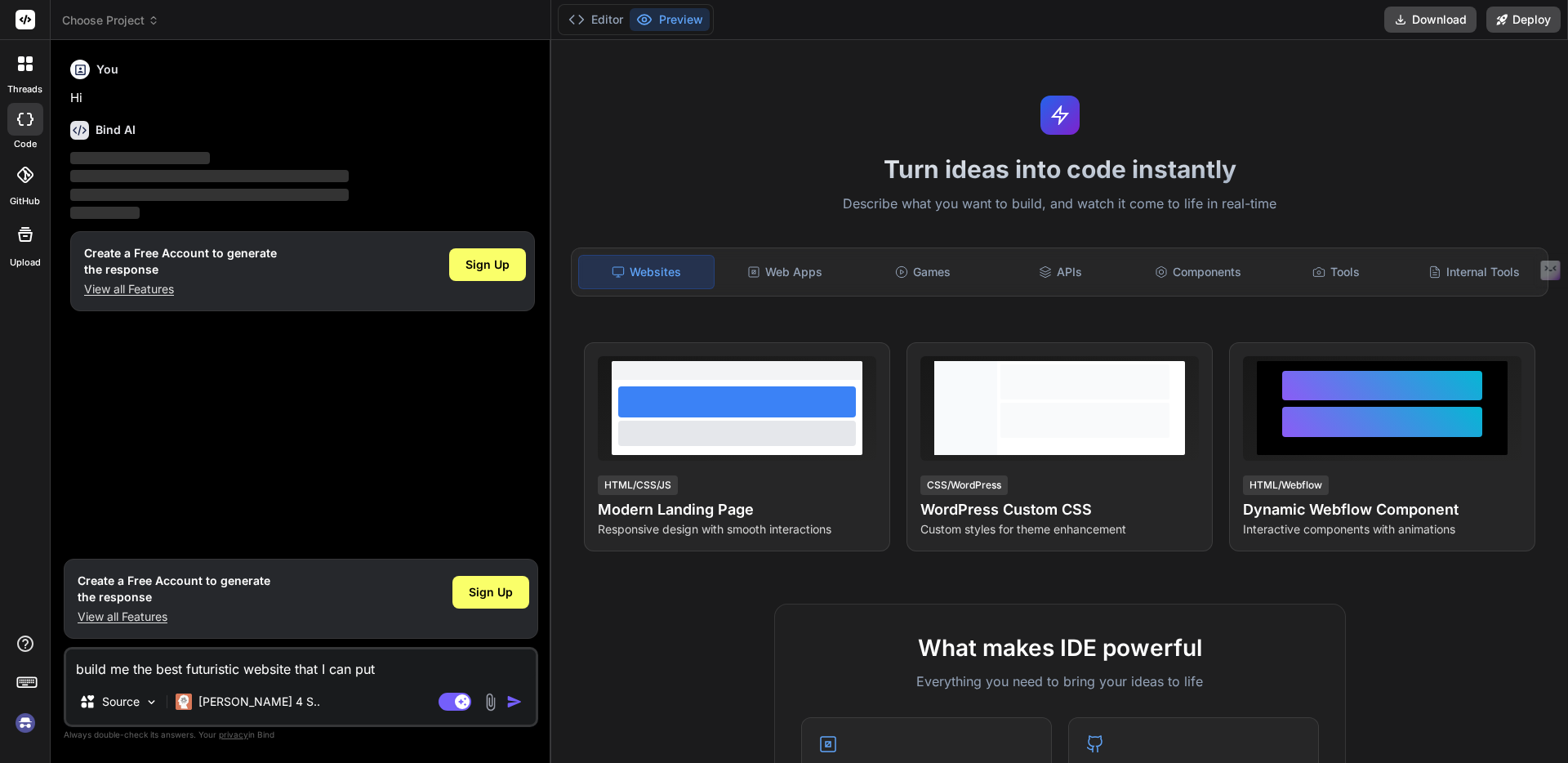
type textarea "x"
type textarea "build me the best futuristic website that I can put in"
type textarea "x"
type textarea "build me the best futuristic website that I can put int"
type textarea "x"
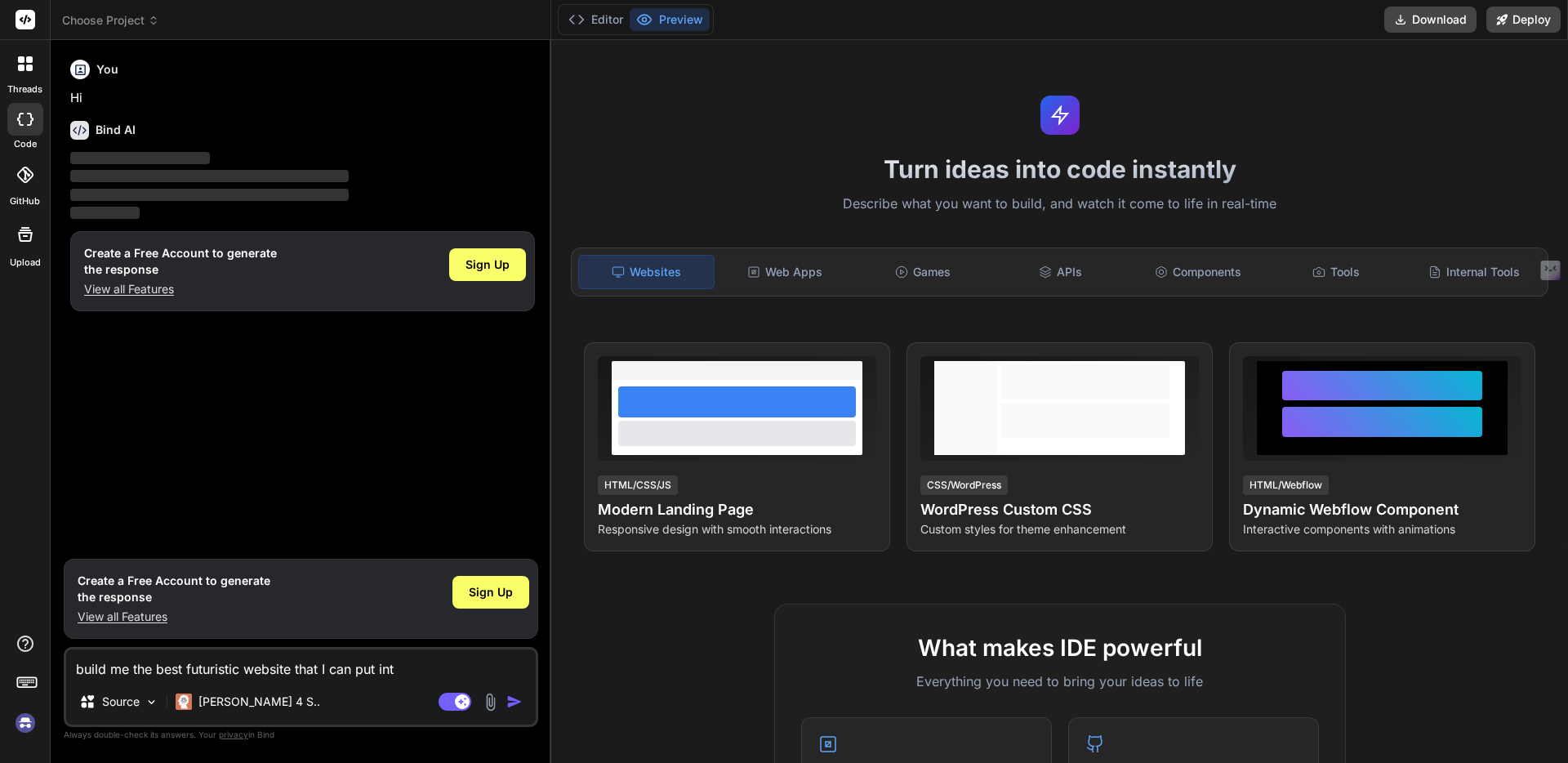
type textarea "build me the best futuristic website that I can put into"
type textarea "x"
type textarea "build me the best futuristic website that I can put into"
type textarea "x"
type textarea "build me the best futuristic website that I can put into w"
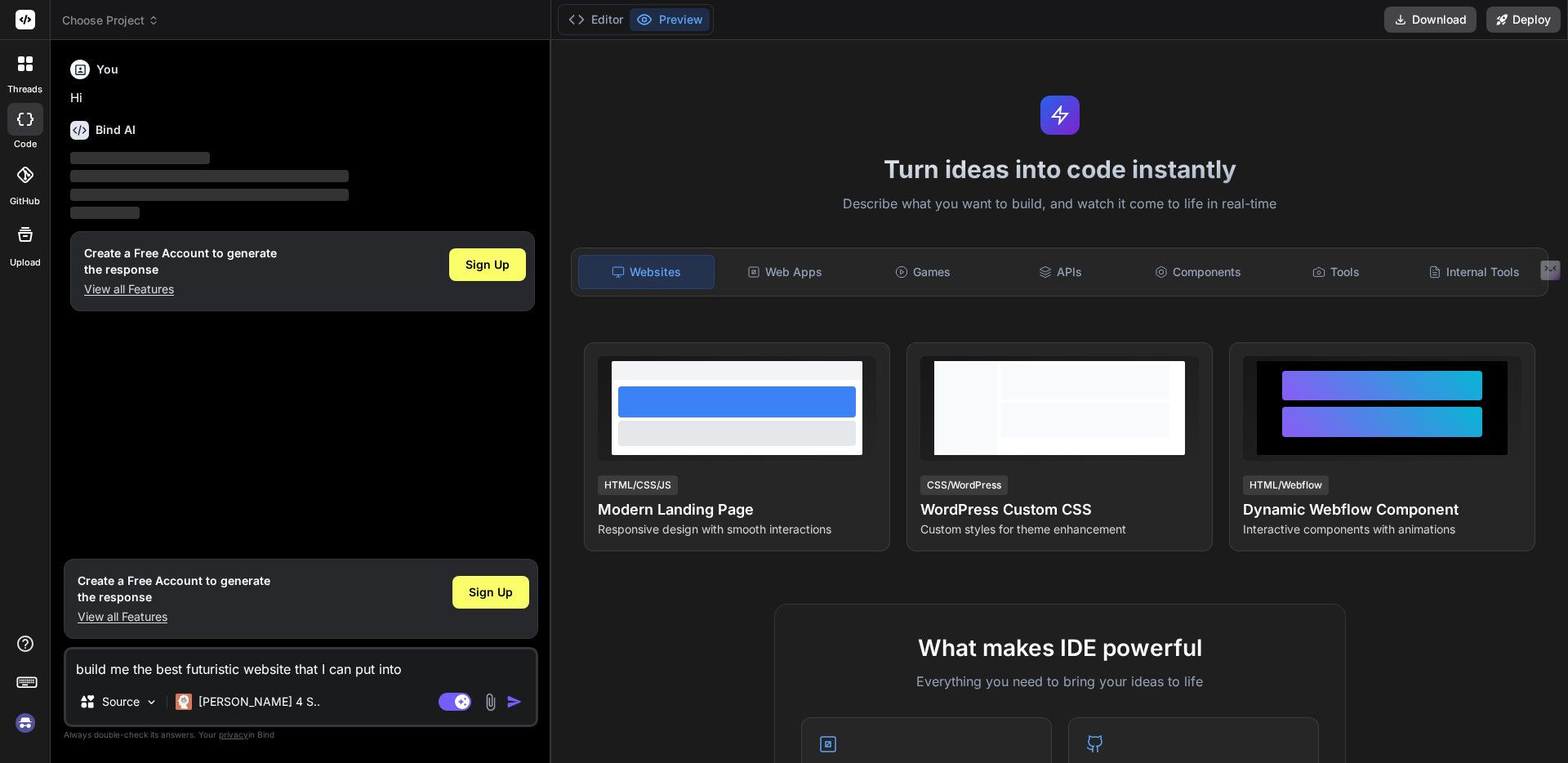
type textarea "x"
type textarea "build me the best futuristic website that I can put into wo"
type textarea "x"
type textarea "build me the best futuristic website that I can put into wor"
type textarea "x"
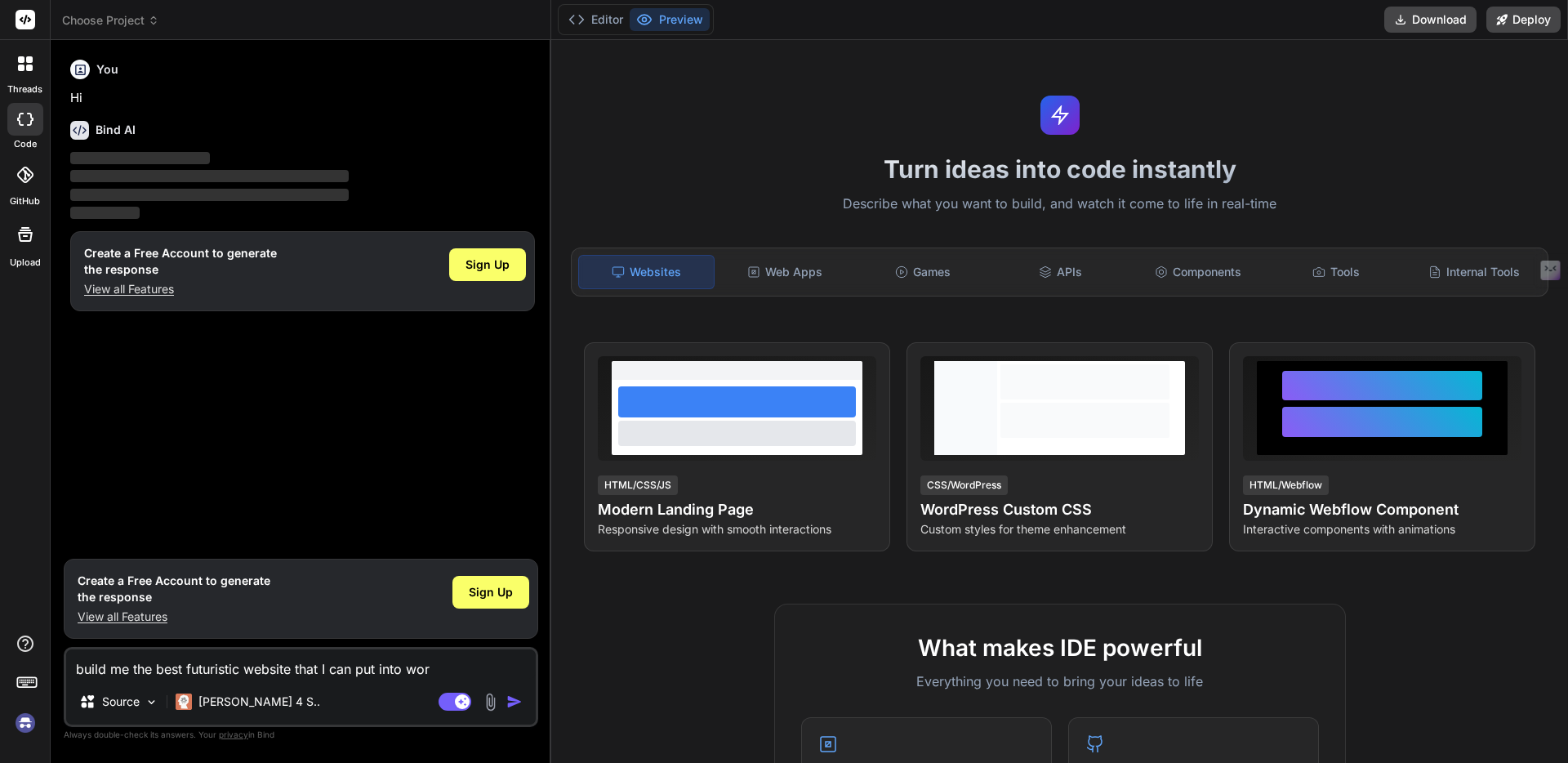
type textarea "build me the best futuristic website that I can put into word"
type textarea "x"
type textarea "build me the best futuristic website that I can put into wordp"
type textarea "x"
type textarea "build me the best futuristic website that I can put into wordpr"
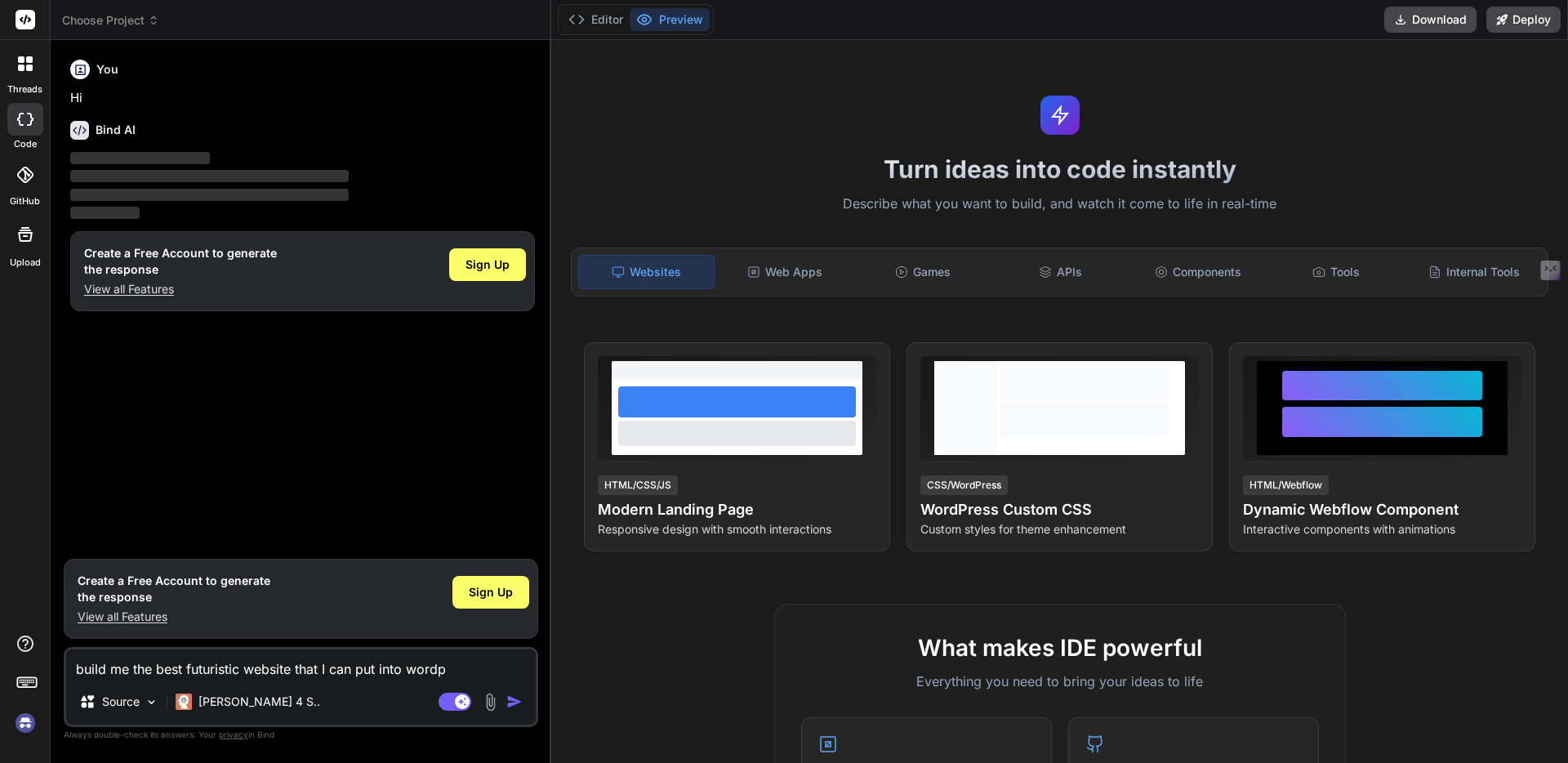
type textarea "x"
type textarea "build me the best futuristic website that I can put into wordpre"
type textarea "x"
type textarea "build me the best futuristic website that I can put into wordpres"
type textarea "x"
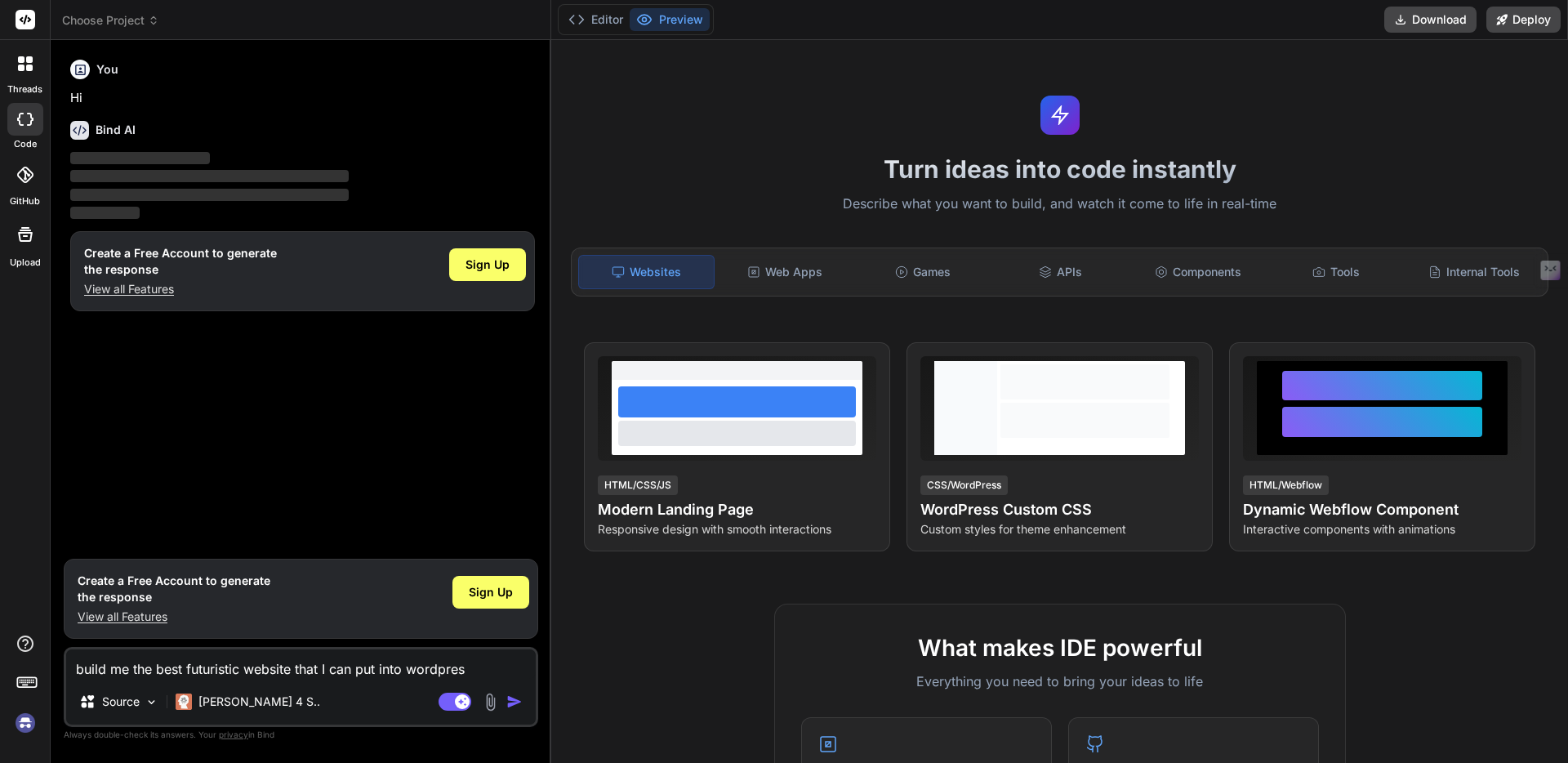
type textarea "build me the best futuristic website that I can put into wordpress"
type textarea "x"
type textarea "build me the best futuristic website that I can put into wordpress"
click at [521, 703] on img "button" at bounding box center [514, 701] width 16 height 16
